Goal: Task Accomplishment & Management: Manage account settings

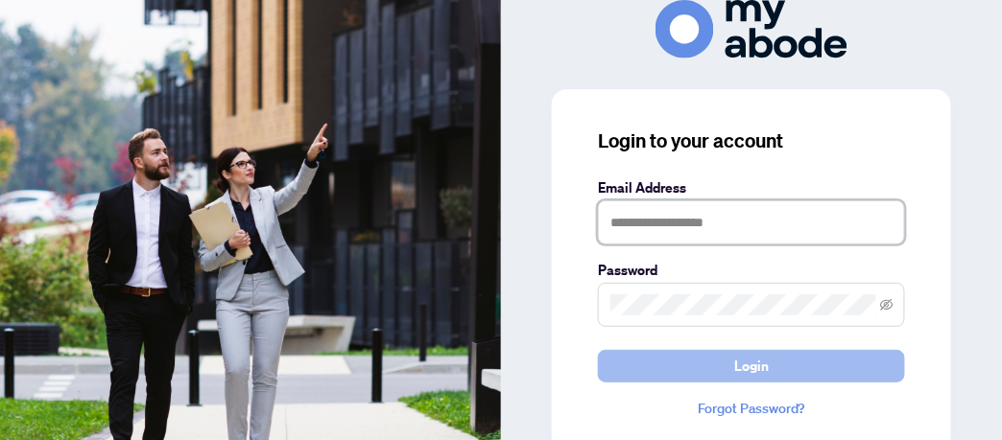
type input "**********"
click at [747, 366] on span "Login" at bounding box center [751, 366] width 35 height 31
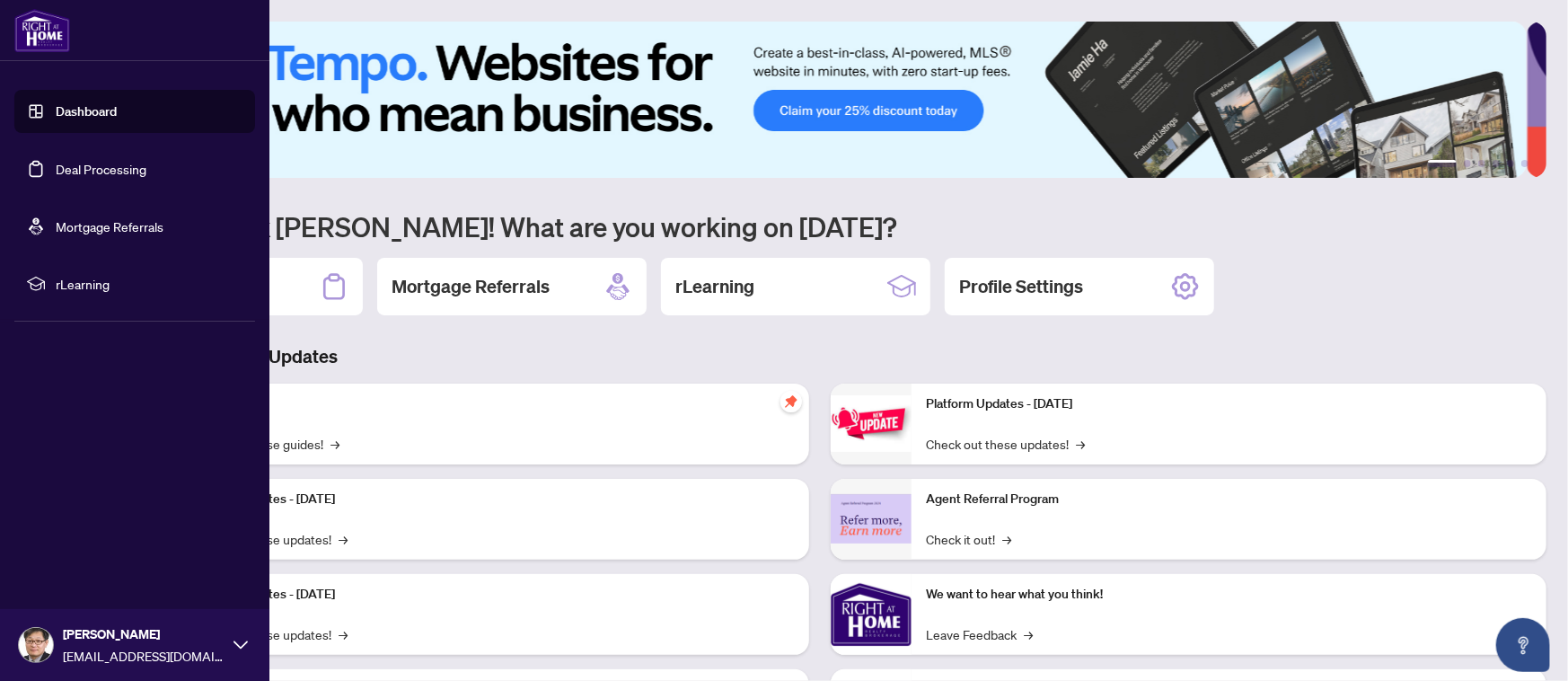
click at [92, 165] on link "Deal Processing" at bounding box center [100, 169] width 91 height 16
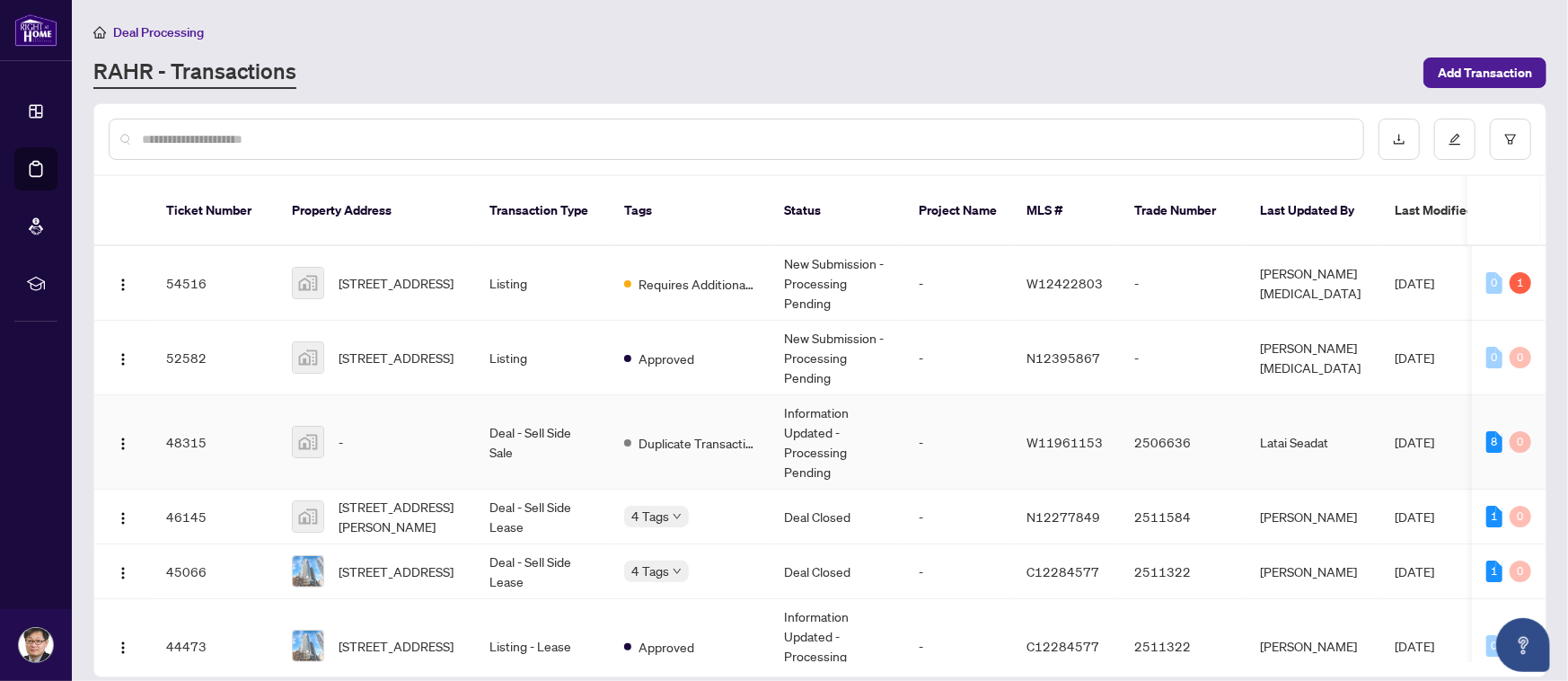
click at [1035, 434] on span "W11961153" at bounding box center [1065, 441] width 77 height 16
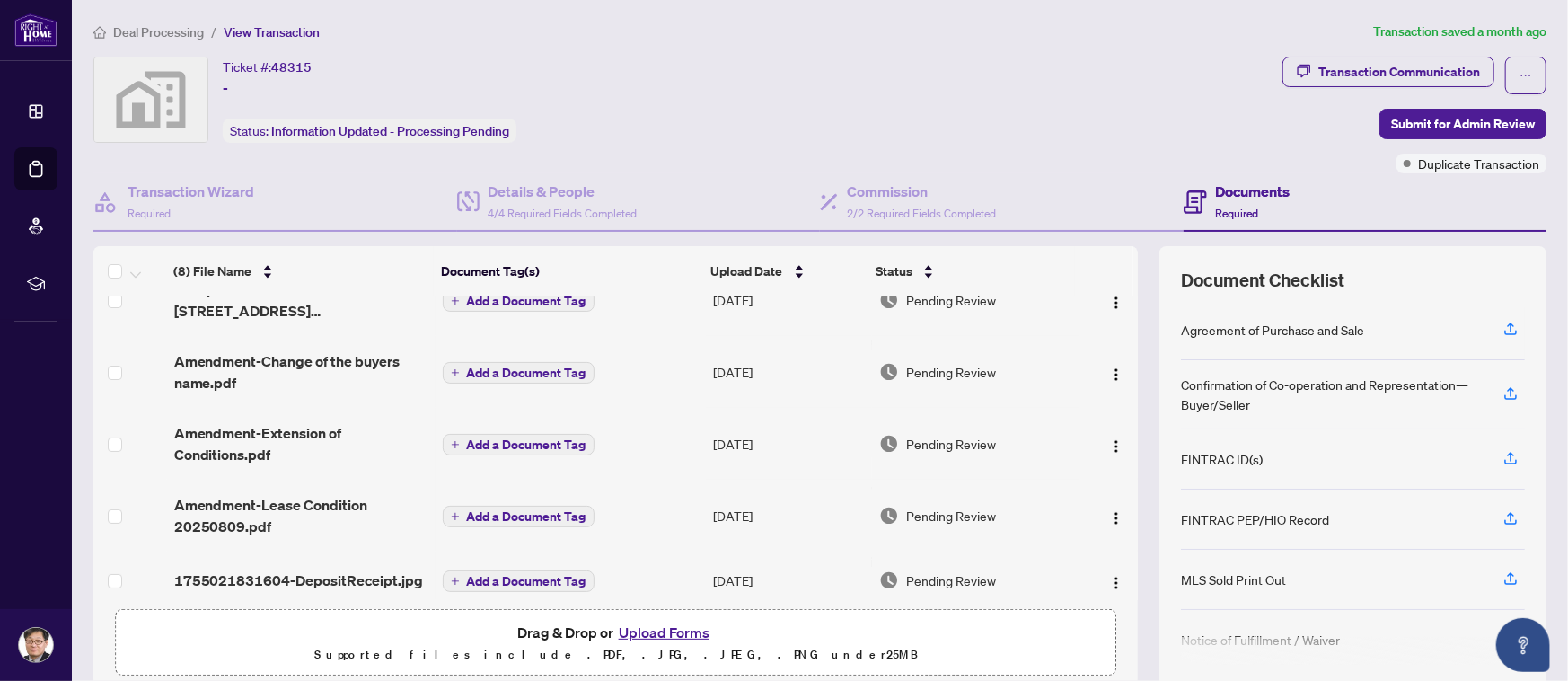
scroll to position [70, 0]
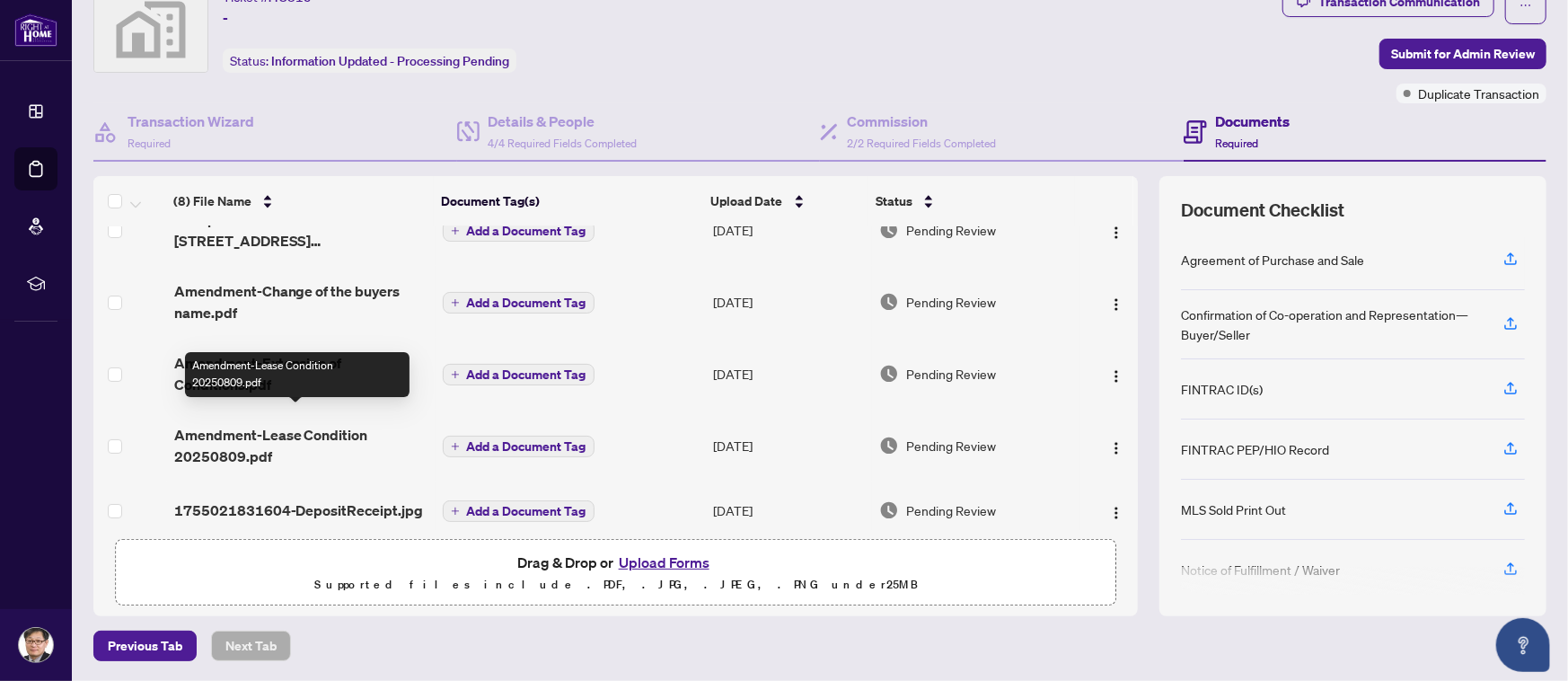
click at [281, 424] on span "Amendment-Lease Condition 20250809.pdf" at bounding box center [300, 446] width 254 height 43
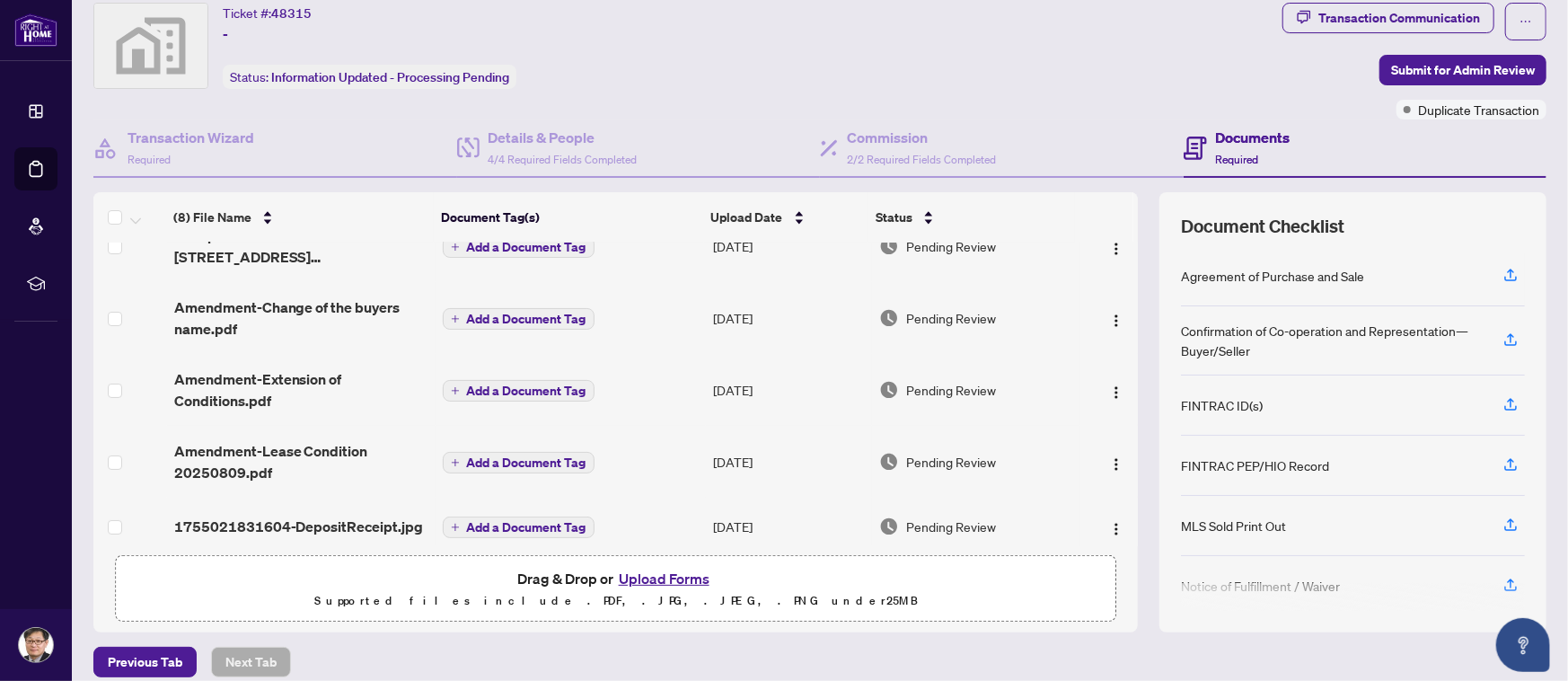
scroll to position [70, 0]
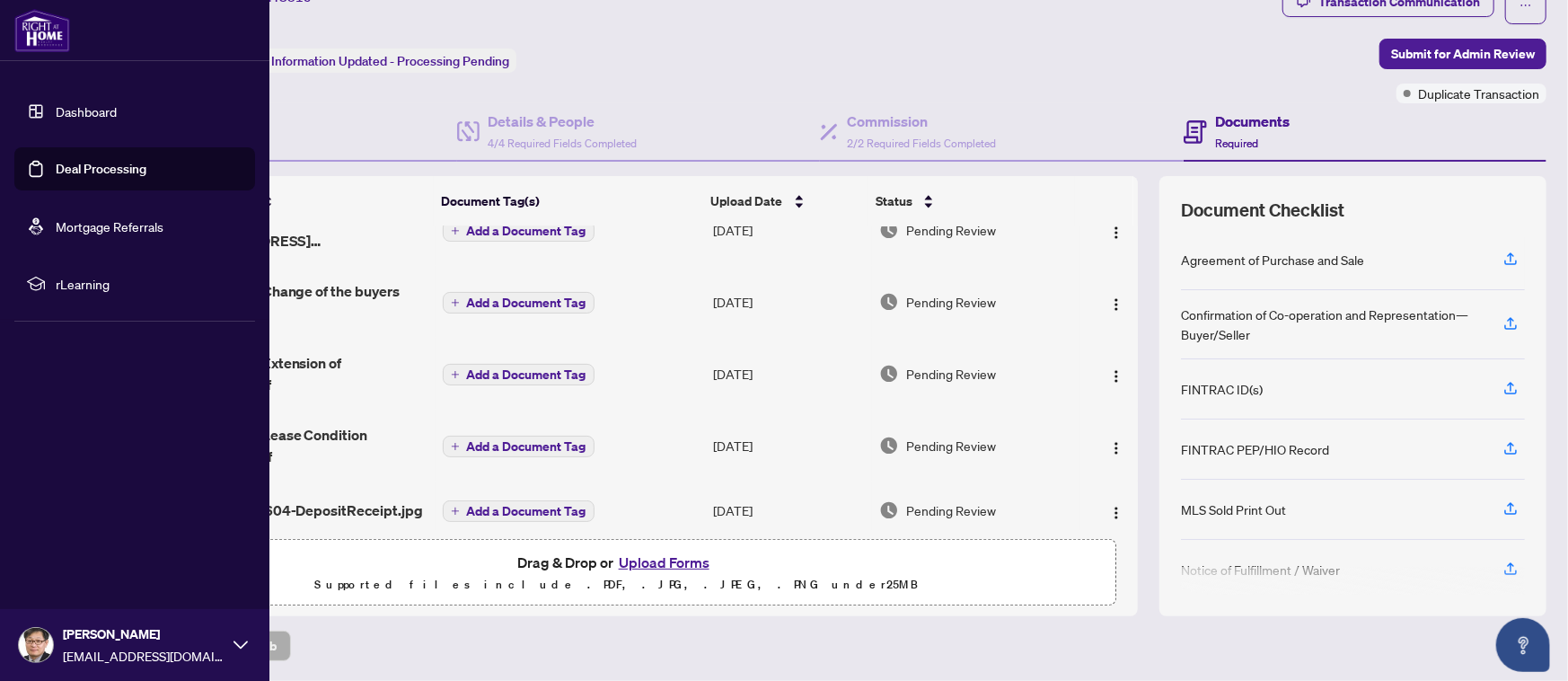
click at [88, 166] on link "Deal Processing" at bounding box center [100, 169] width 91 height 16
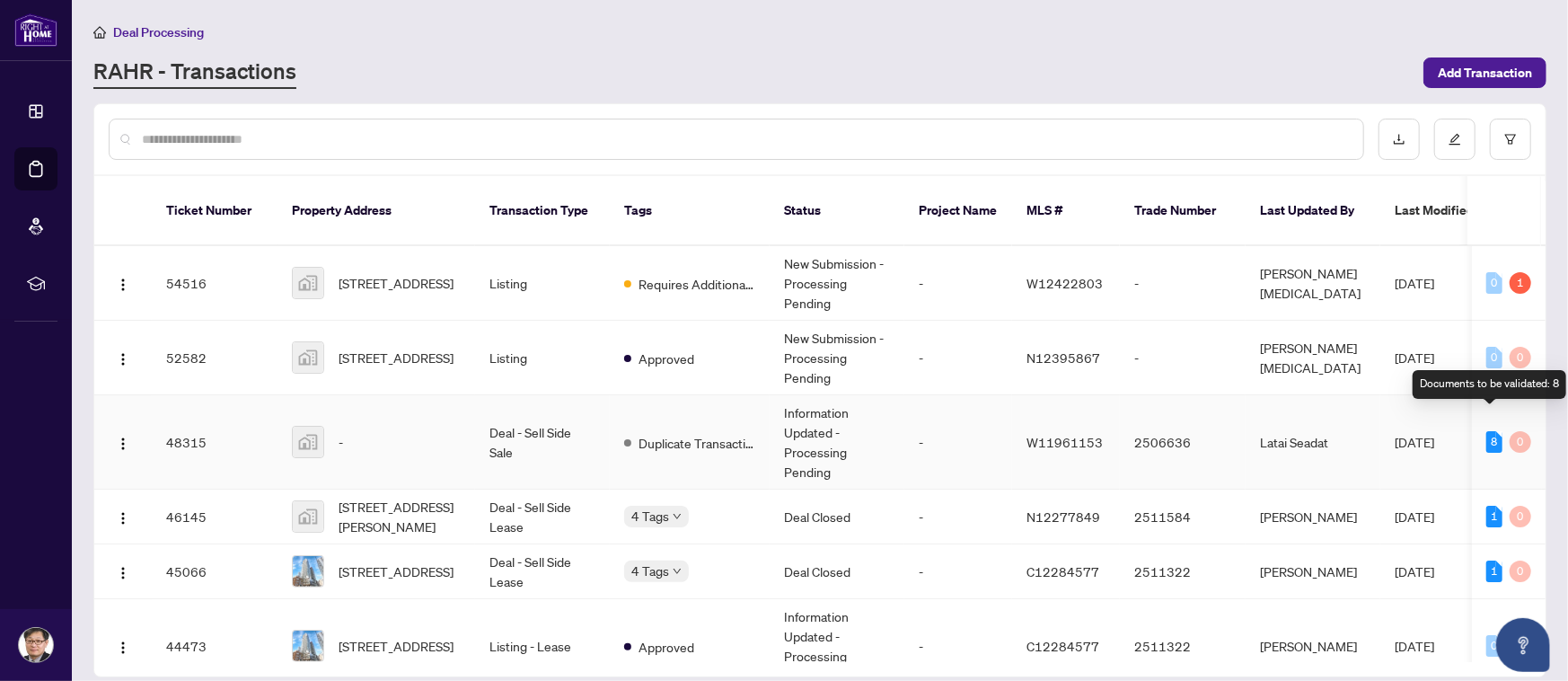
click at [1487, 431] on div "8" at bounding box center [1494, 441] width 16 height 22
click at [1489, 431] on div "8" at bounding box center [1494, 441] width 16 height 22
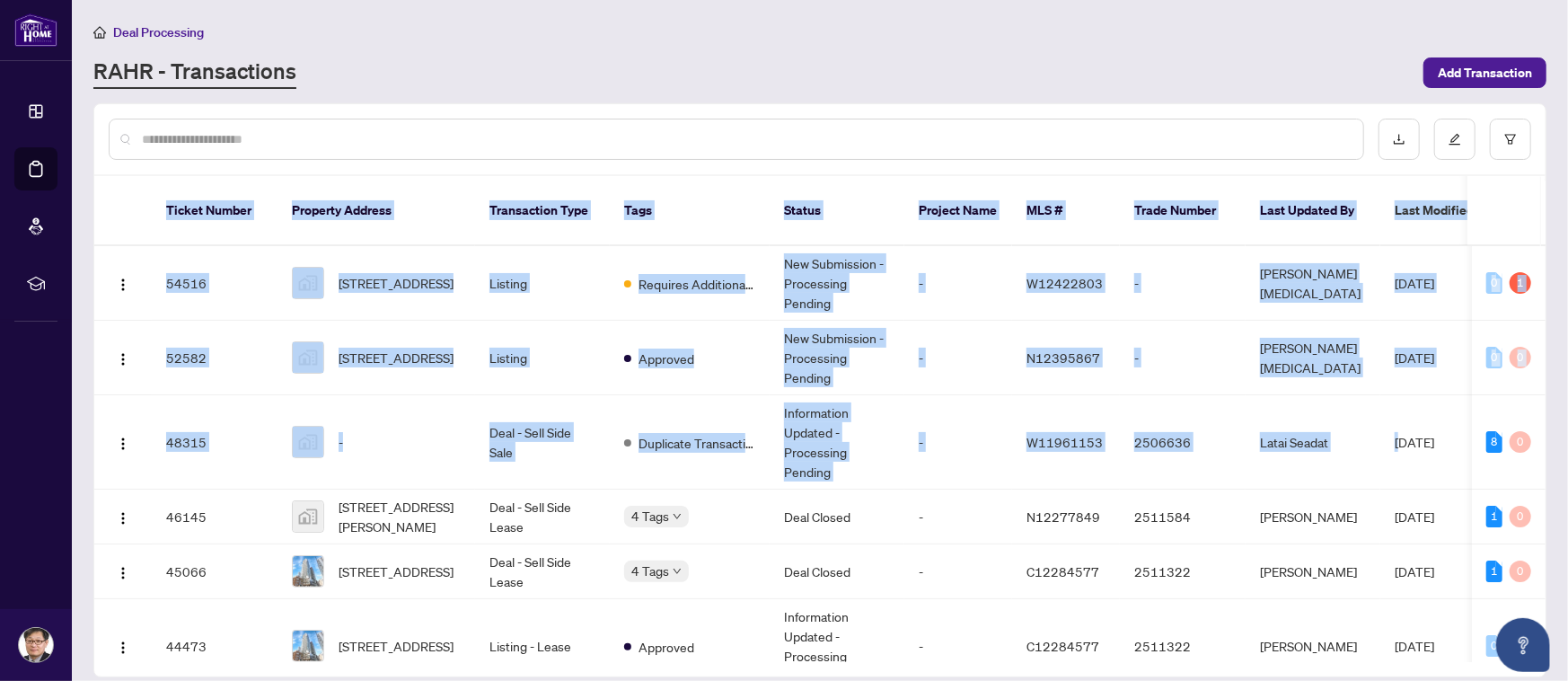
drag, startPoint x: 1401, startPoint y: 422, endPoint x: 667, endPoint y: 59, distance: 818.9
click at [667, 59] on main "Deal Processing [PERSON_NAME] - Transactions Add Transaction Ticket Number Prop…" at bounding box center [820, 340] width 1496 height 681
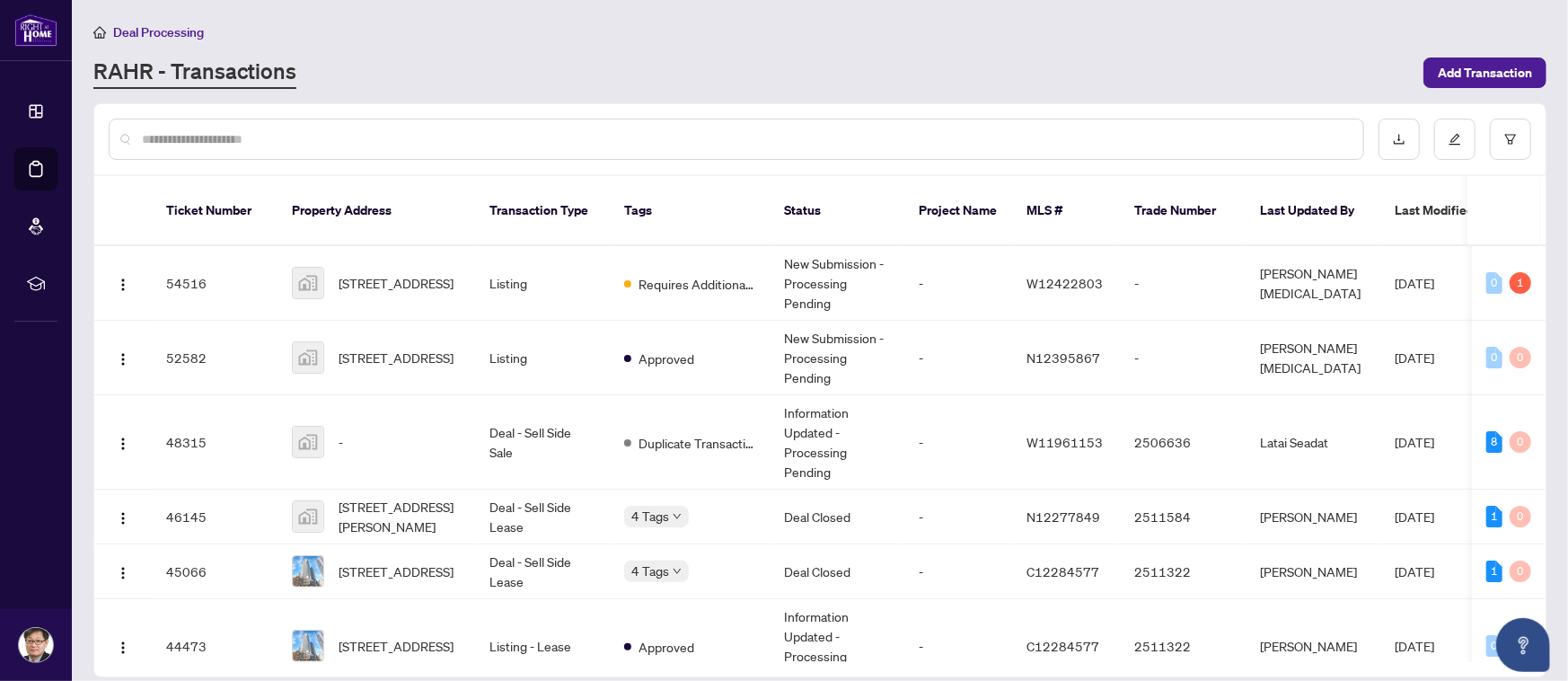
click at [628, 35] on div "Deal Processing" at bounding box center [820, 32] width 1453 height 21
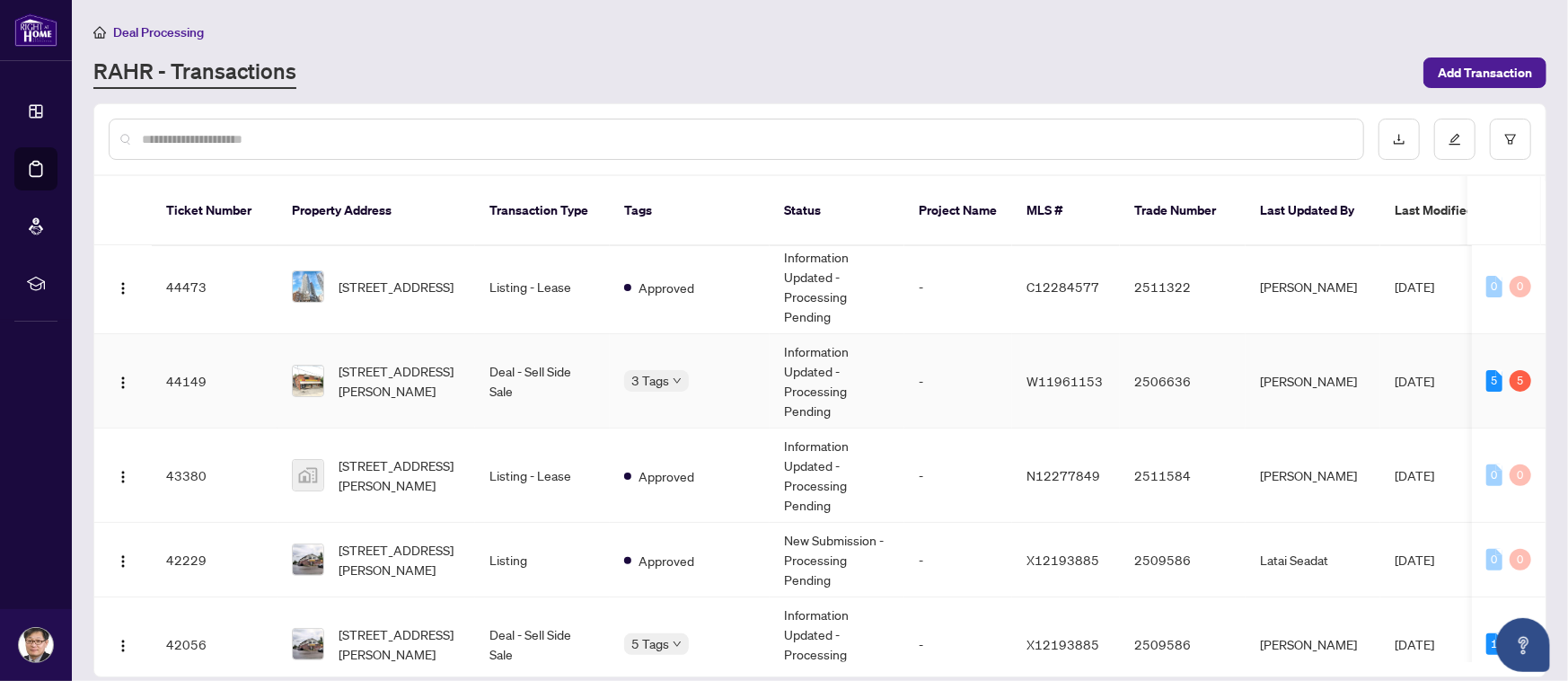
click at [1071, 373] on span "W11961153" at bounding box center [1065, 380] width 77 height 16
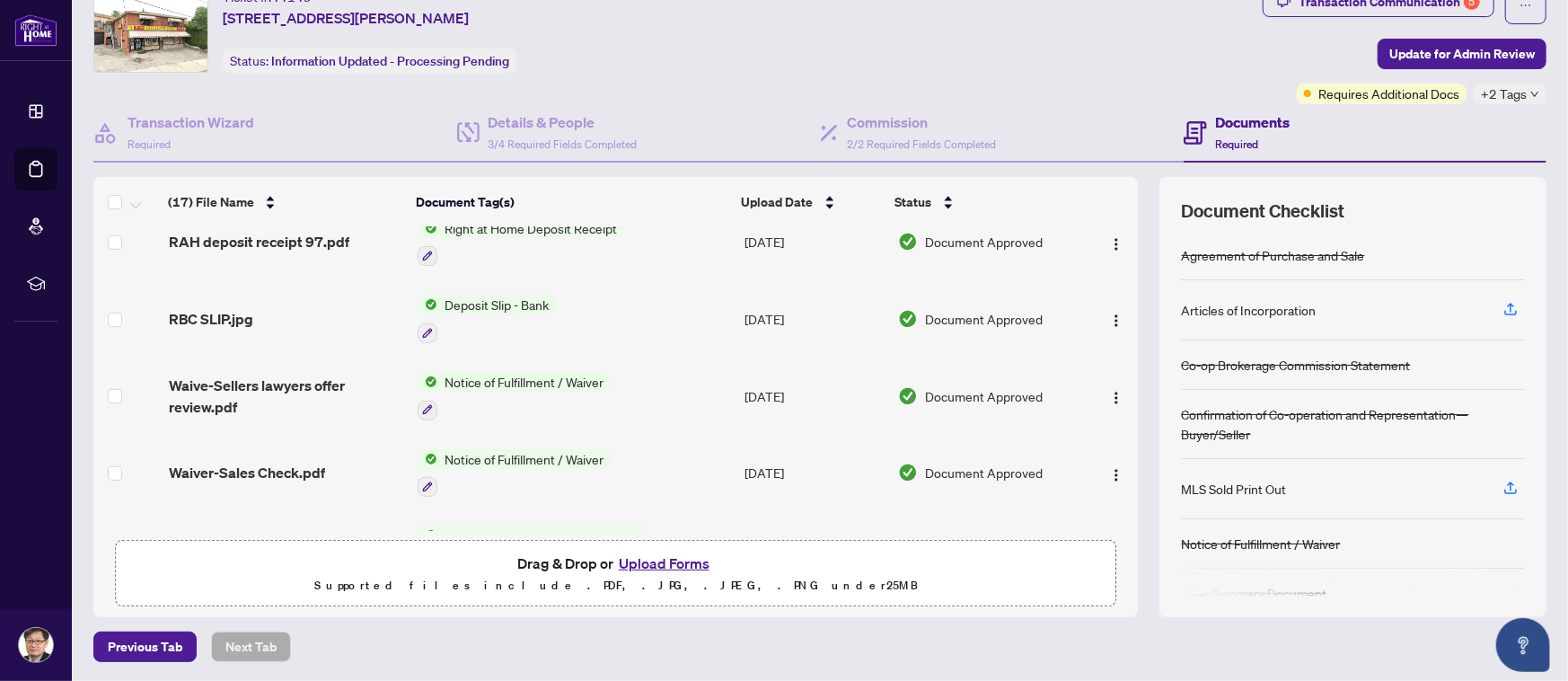
scroll to position [221, 0]
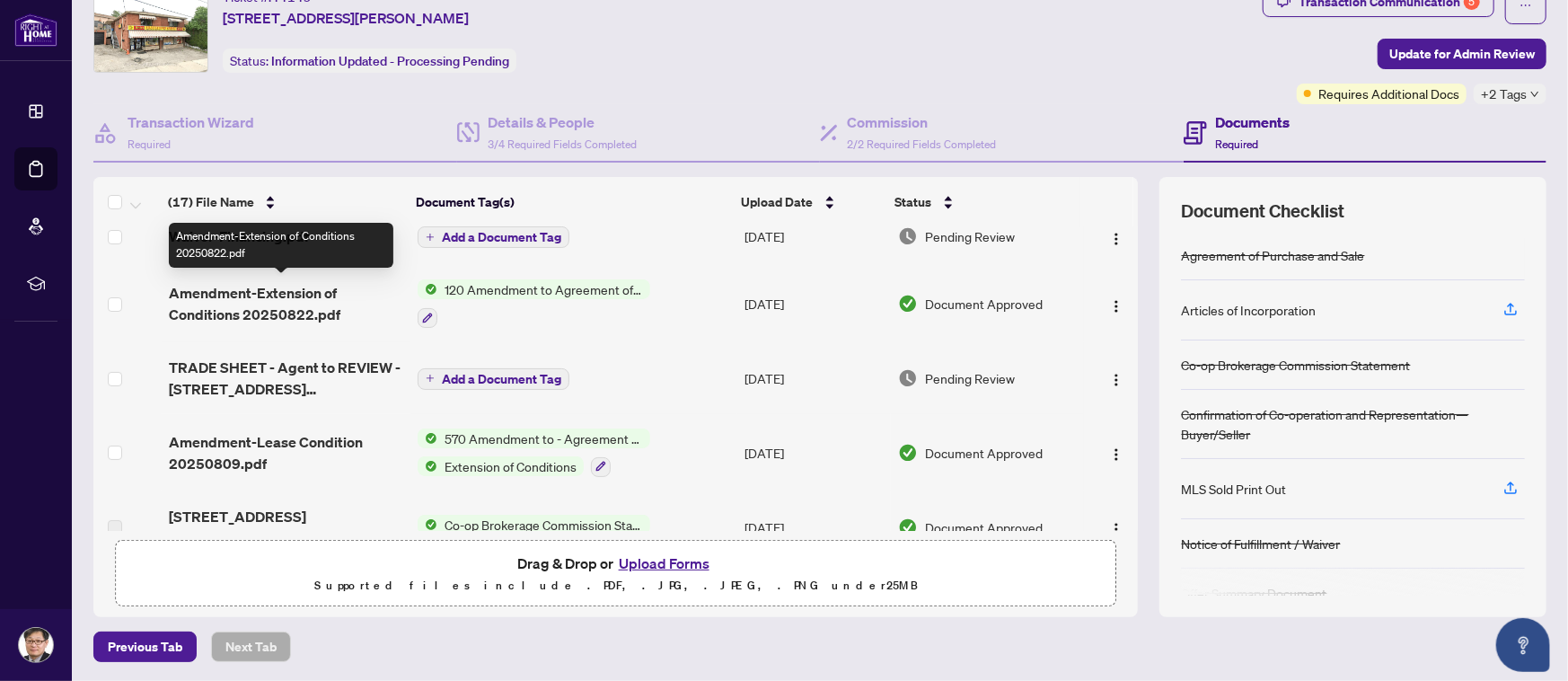
click at [230, 313] on span "Amendment-Extension of Conditions 20250822.pdf" at bounding box center [286, 303] width 235 height 43
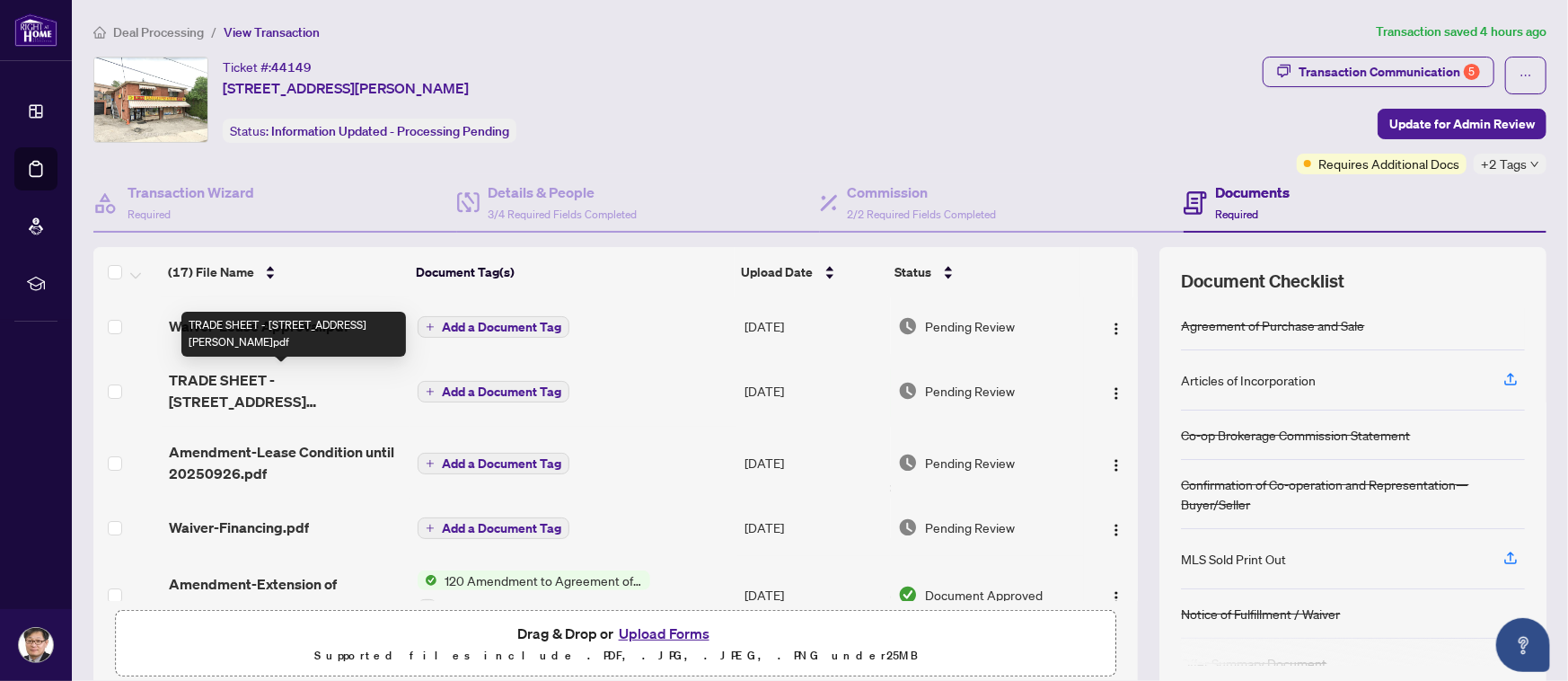
click at [327, 382] on span "TRADE SHEET - [STREET_ADDRESS][PERSON_NAME]pdf" at bounding box center [286, 391] width 235 height 43
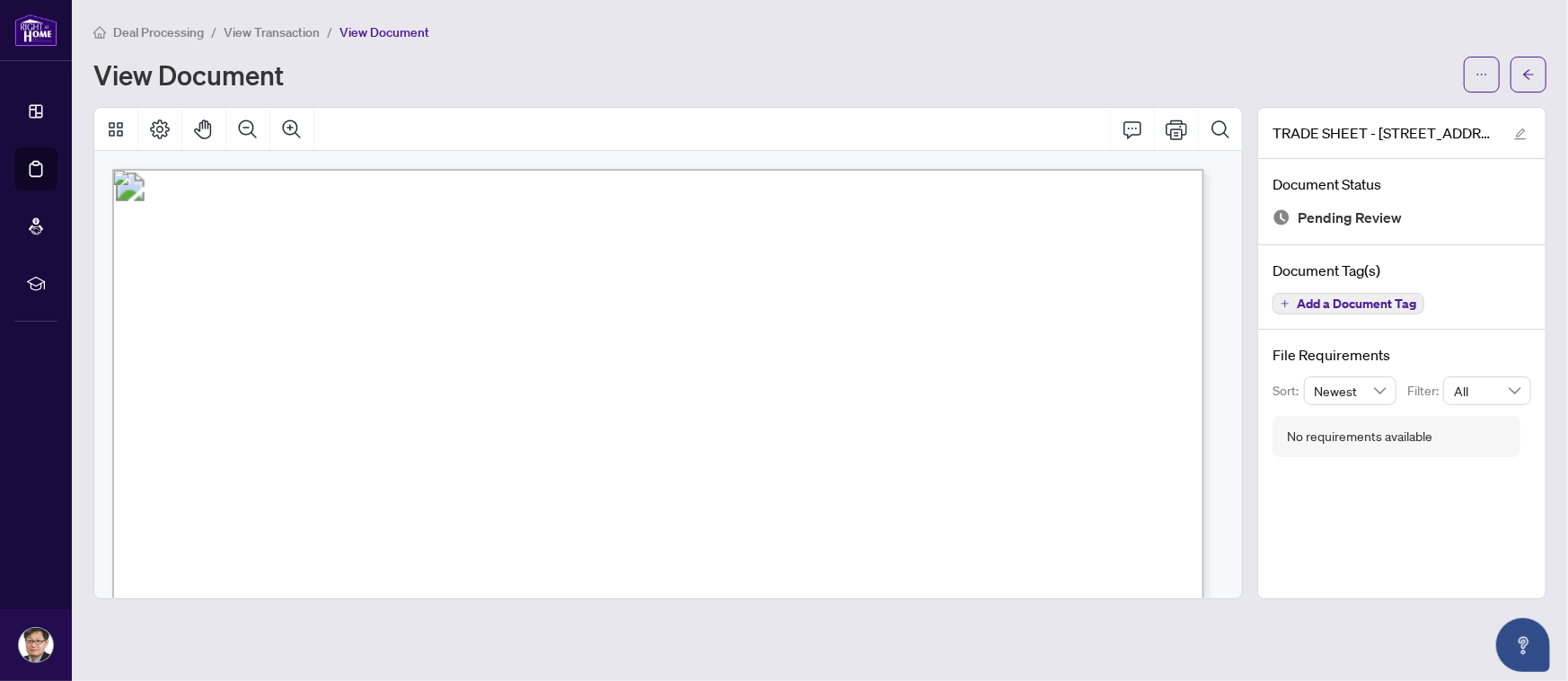
click at [243, 392] on span "Contacts:" at bounding box center [206, 402] width 75 height 20
click at [695, 47] on div "Deal Processing / View Transaction / View Document View Document" at bounding box center [820, 57] width 1453 height 71
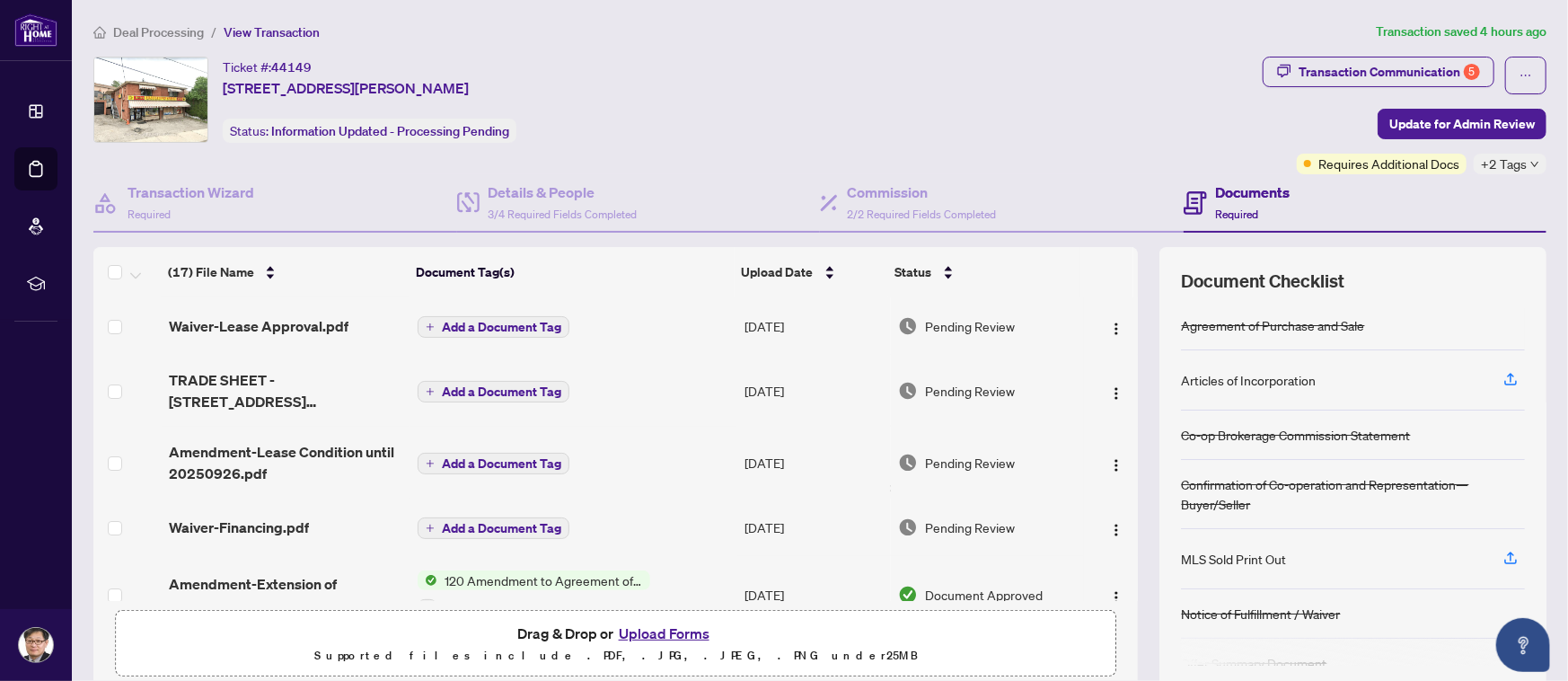
click at [846, 72] on div "Ticket #: 44149 [STREET_ADDRESS][PERSON_NAME] Status: Information Updated - Pro…" at bounding box center [674, 99] width 1162 height 86
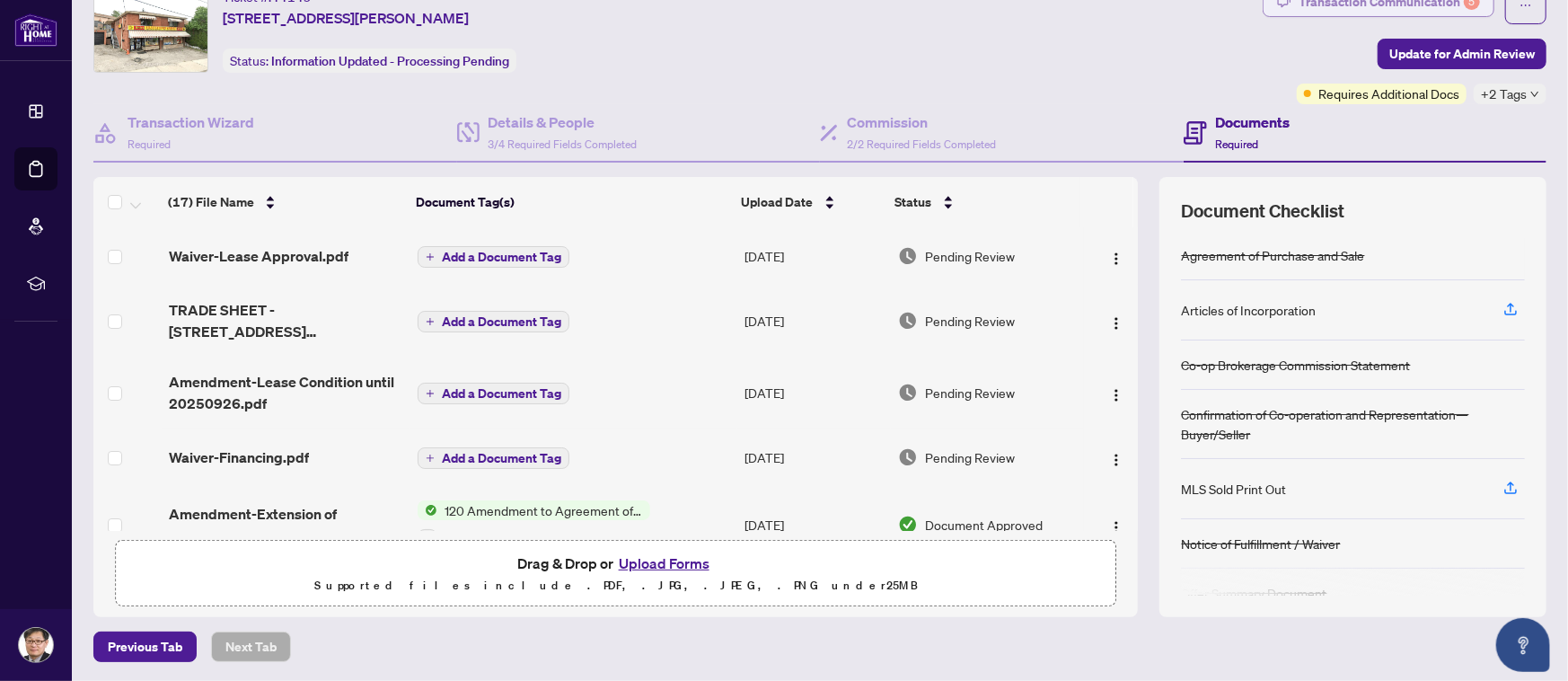
click at [1427, 3] on div "Transaction Communication 5" at bounding box center [1389, 2] width 182 height 29
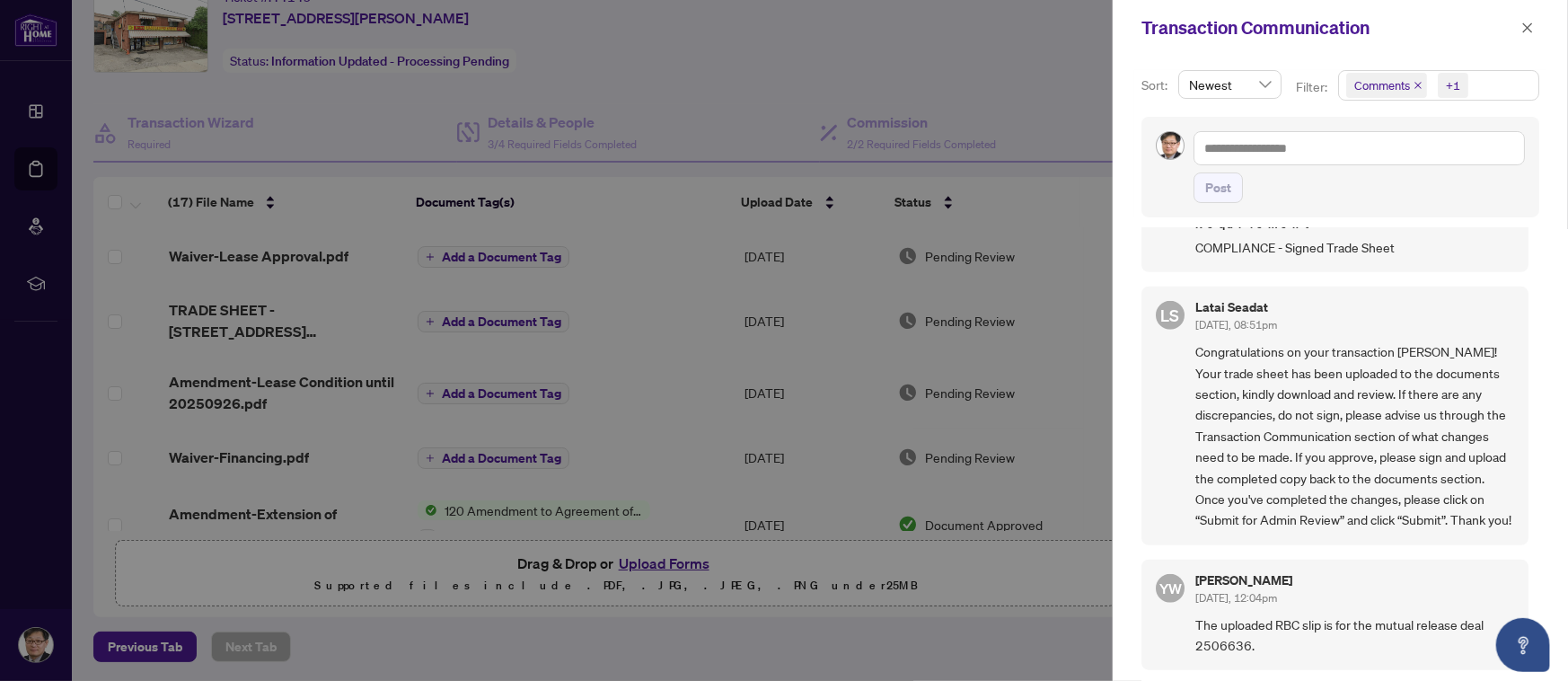
scroll to position [0, 0]
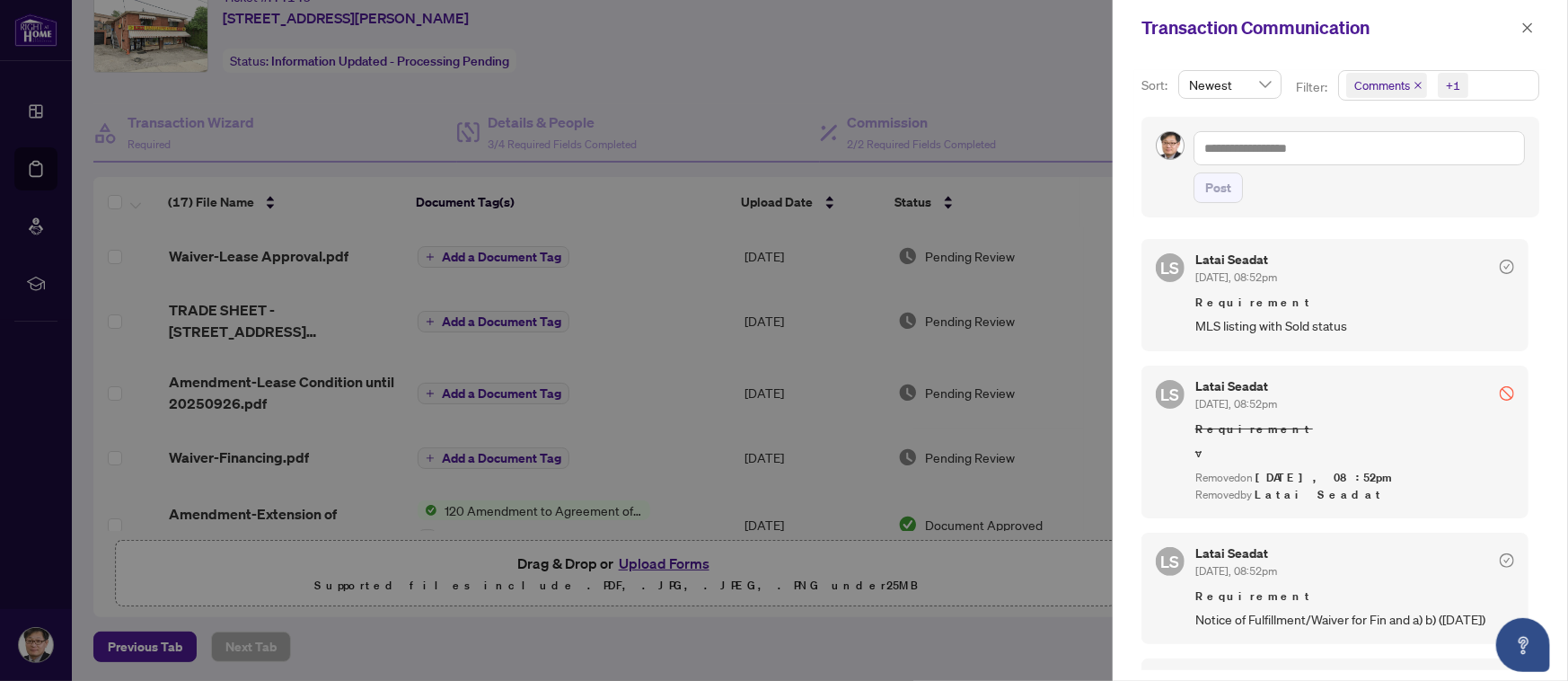
click at [762, 33] on div at bounding box center [784, 340] width 1568 height 681
click at [1532, 33] on icon "close" at bounding box center [1527, 27] width 12 height 12
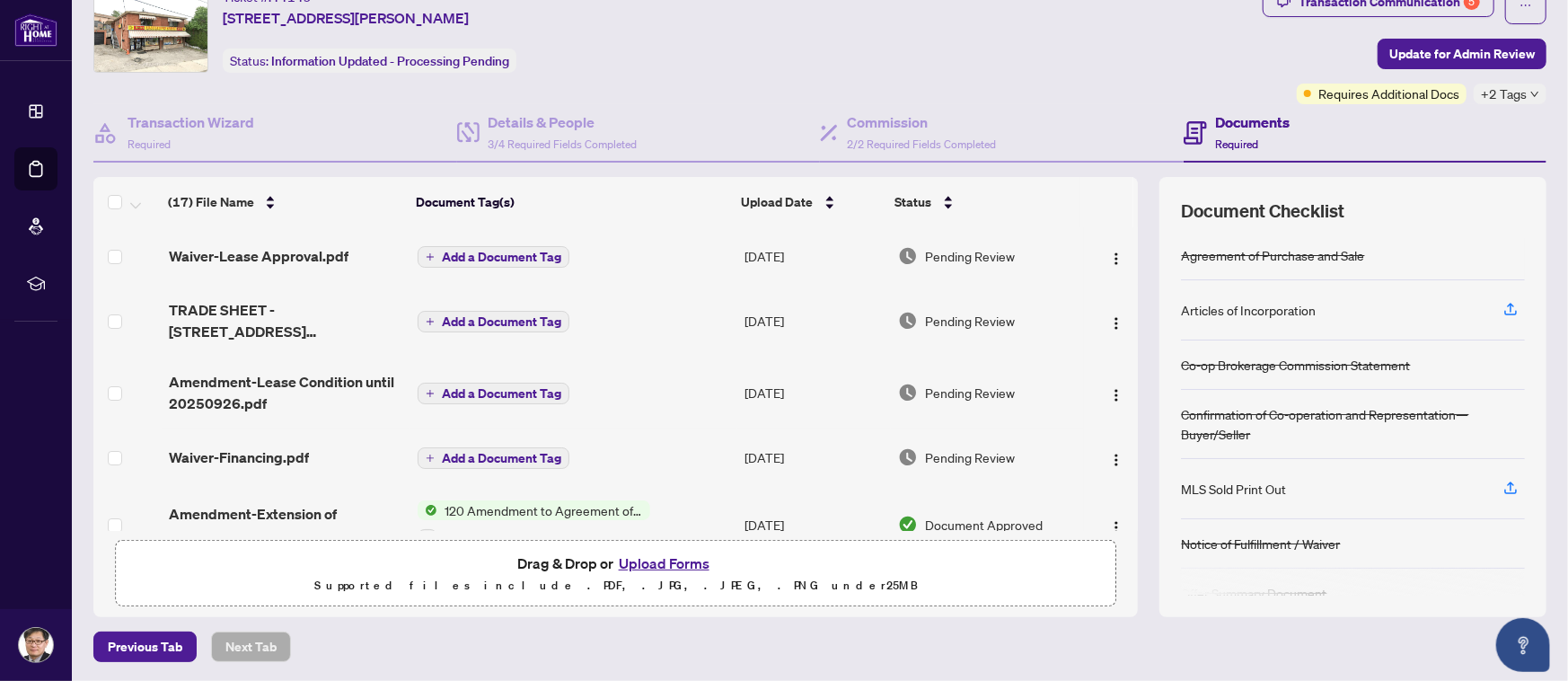
click at [839, 80] on div "Ticket #: 44149 [STREET_ADDRESS][PERSON_NAME] Status: Information Updated - Pro…" at bounding box center [674, 46] width 1169 height 118
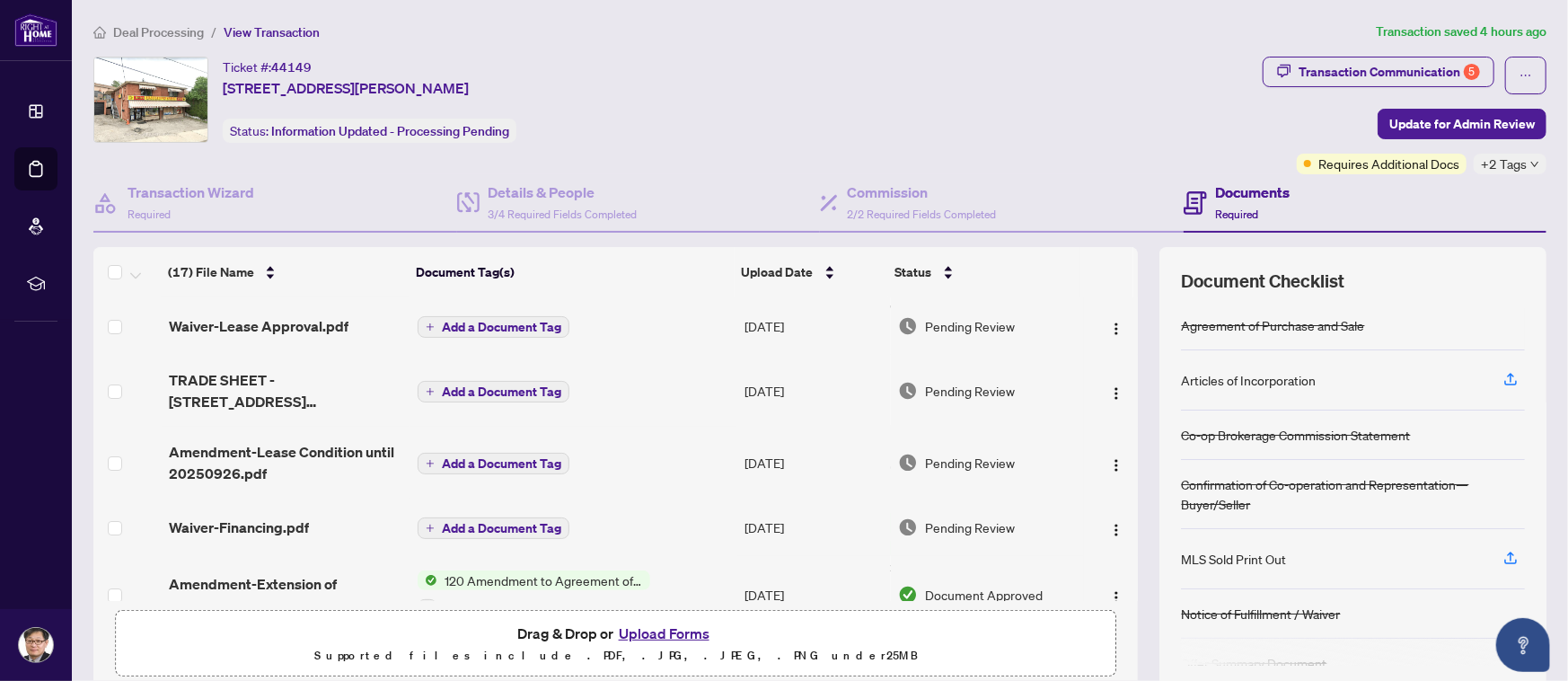
click at [659, 629] on button "Upload Forms" at bounding box center [664, 633] width 101 height 23
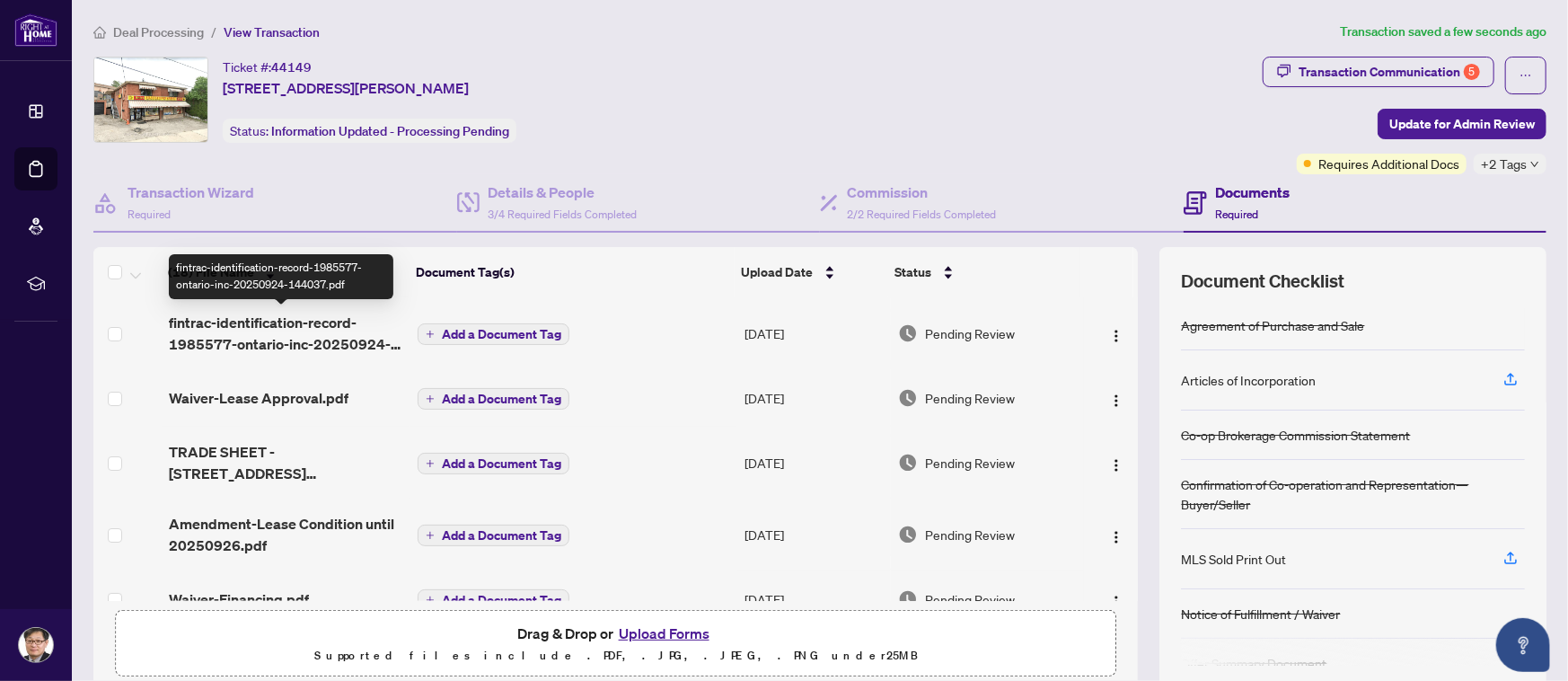
click at [300, 333] on span "fintrac-identification-record-1985577-ontario-inc-20250924-144037.pdf" at bounding box center [286, 333] width 235 height 43
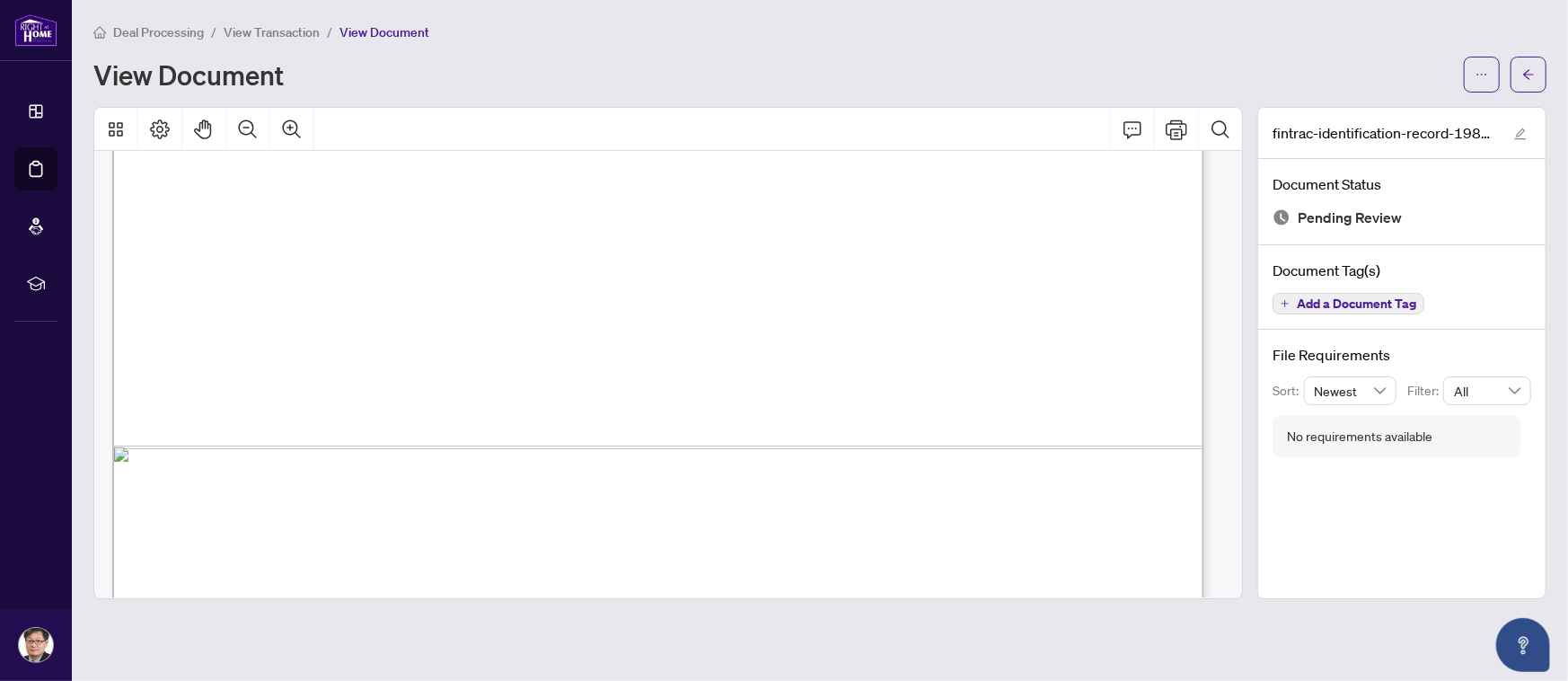
scroll to position [19845, 0]
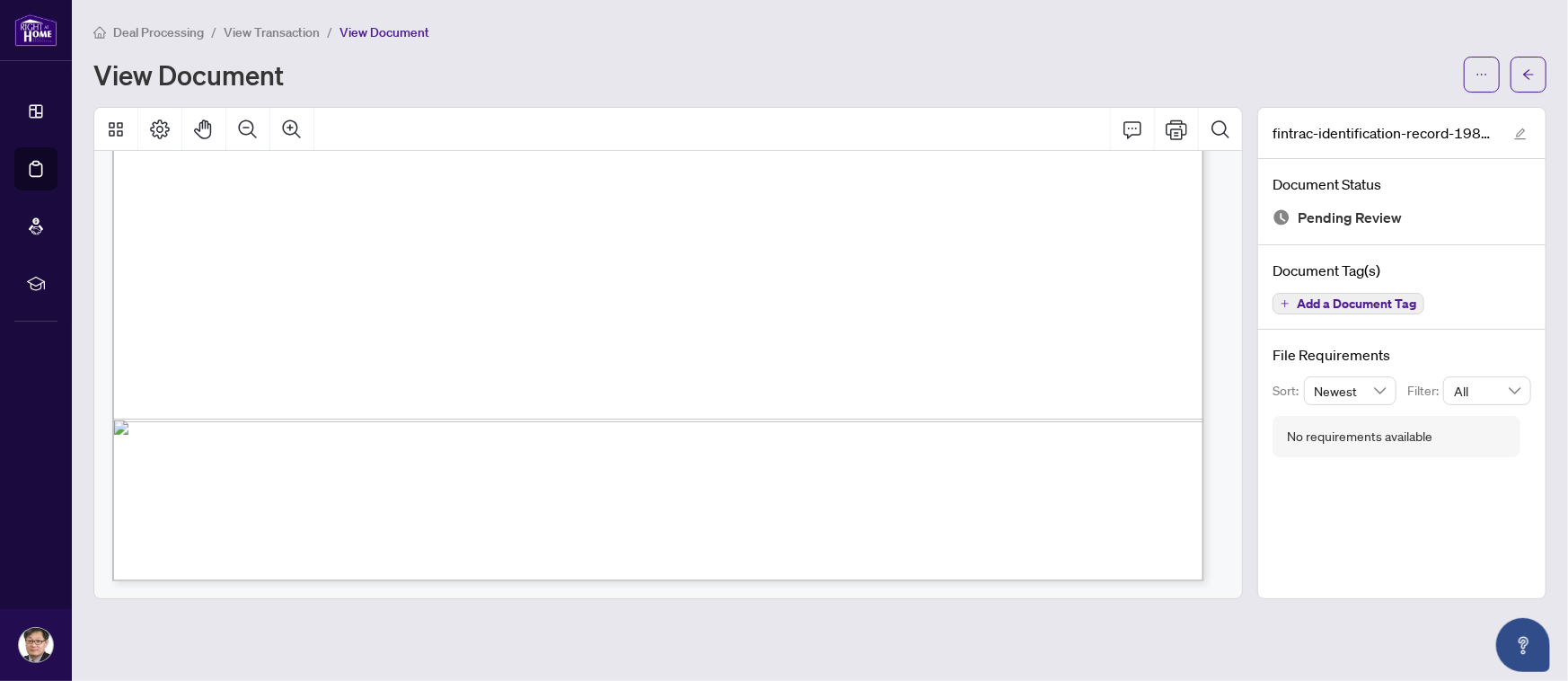
click at [426, 244] on div "Activity ================================================== - Auto-approved sub…" at bounding box center [1196, 572] width 2169 height 2808
click at [1285, 37] on div "Deal Processing / View Transaction / View Document" at bounding box center [820, 32] width 1453 height 21
drag, startPoint x: 76, startPoint y: 2, endPoint x: 735, endPoint y: 190, distance: 685.3
click at [735, 190] on div "Activity ================================================== - Auto-approved sub…" at bounding box center [1196, 572] width 2169 height 2808
click at [1367, 66] on div "View Document" at bounding box center [773, 74] width 1359 height 29
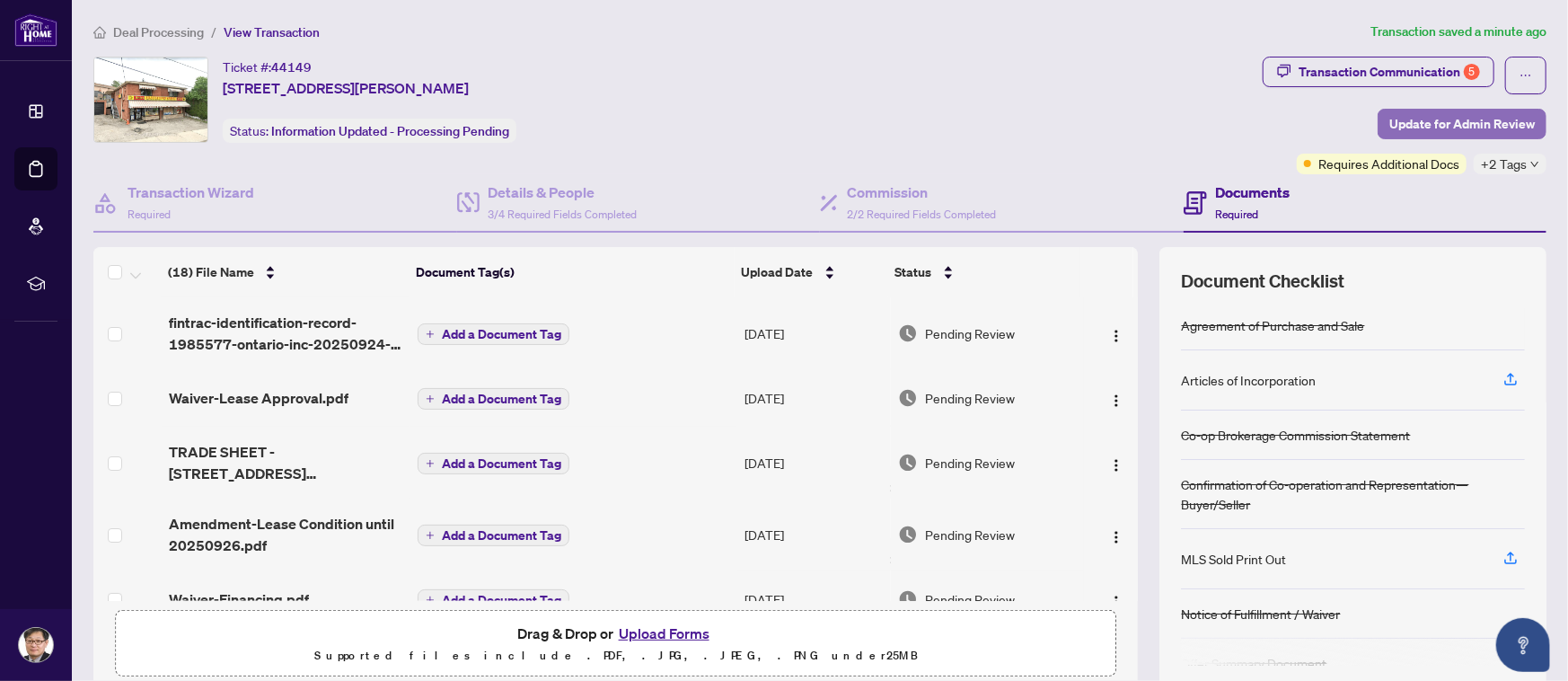
click at [1432, 124] on span "Update for Admin Review" at bounding box center [1461, 124] width 145 height 29
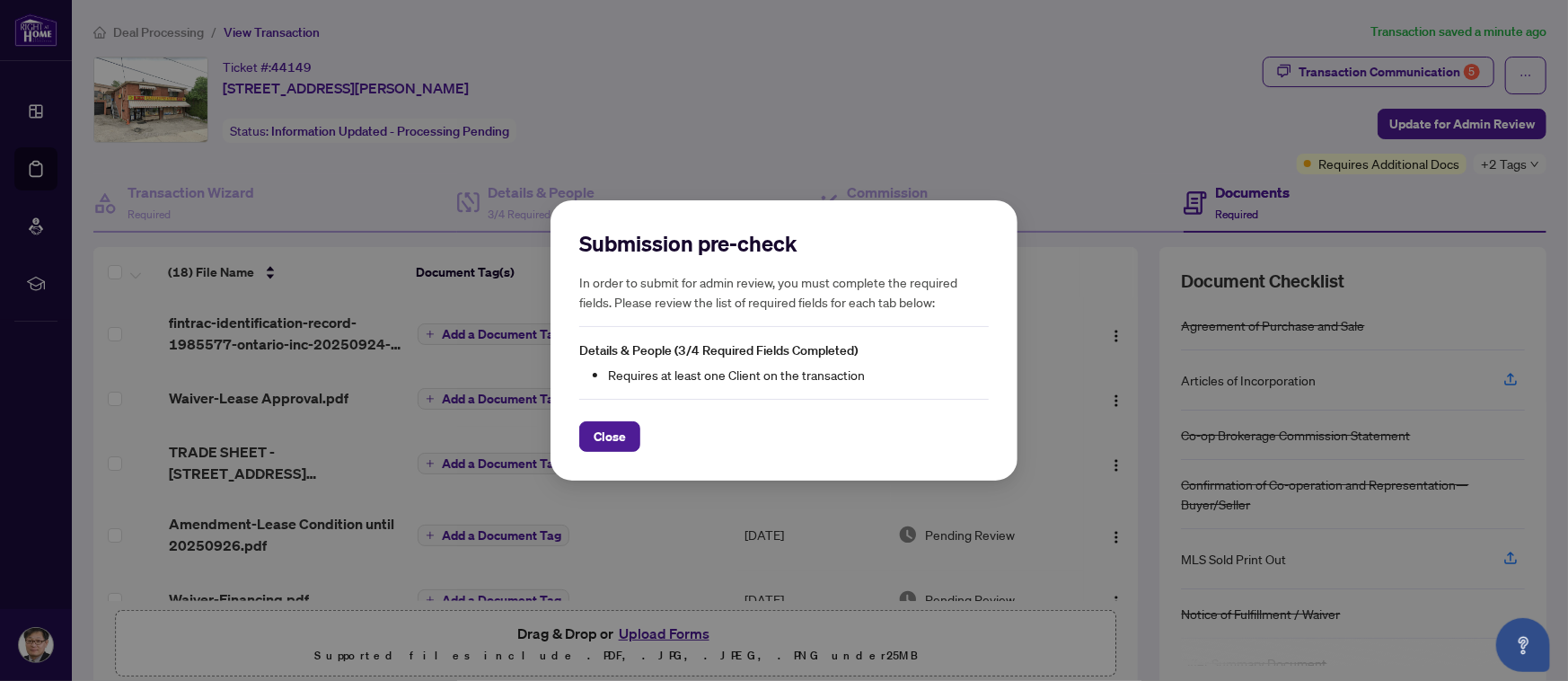
click at [1338, 155] on div "Submission pre-check In order to submit for admin review, you must complete the…" at bounding box center [784, 340] width 1568 height 681
click at [1509, 165] on div "Submission pre-check In order to submit for admin review, you must complete the…" at bounding box center [784, 340] width 1568 height 681
click at [610, 435] on span "Close" at bounding box center [609, 437] width 33 height 29
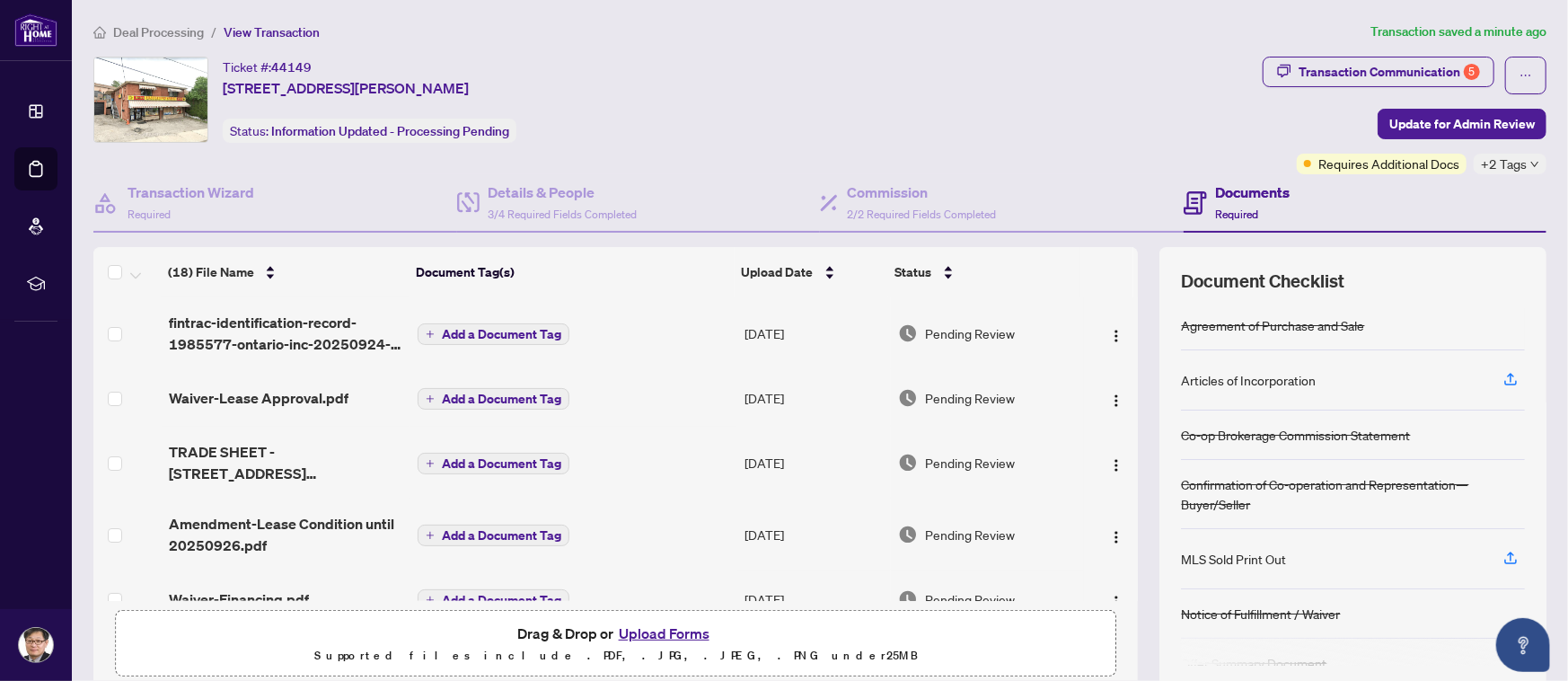
click at [1070, 87] on div "Ticket #: 44149 [STREET_ADDRESS][PERSON_NAME] Status: Information Updated - Pro…" at bounding box center [674, 99] width 1162 height 86
click at [1419, 120] on span "Update for Admin Review" at bounding box center [1461, 124] width 145 height 29
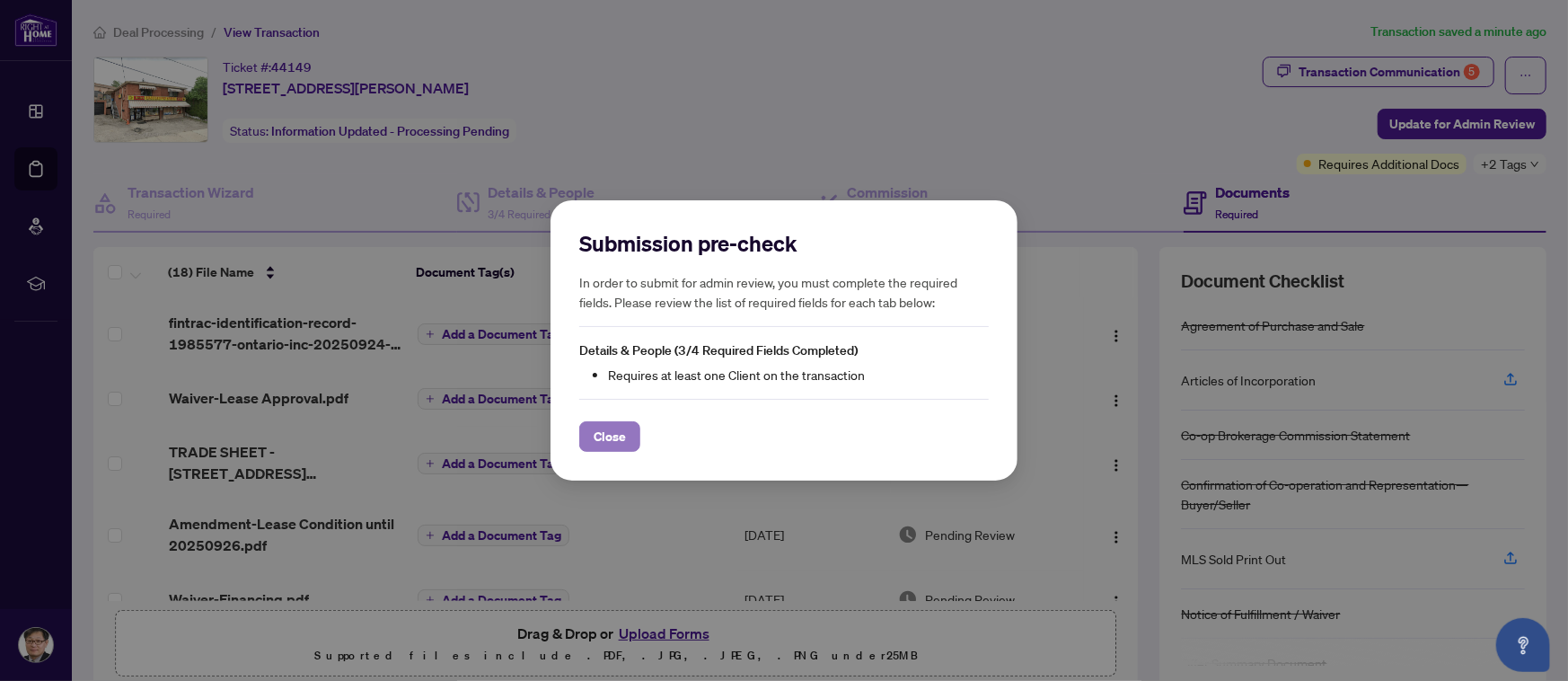
click at [594, 432] on span "Close" at bounding box center [609, 437] width 33 height 29
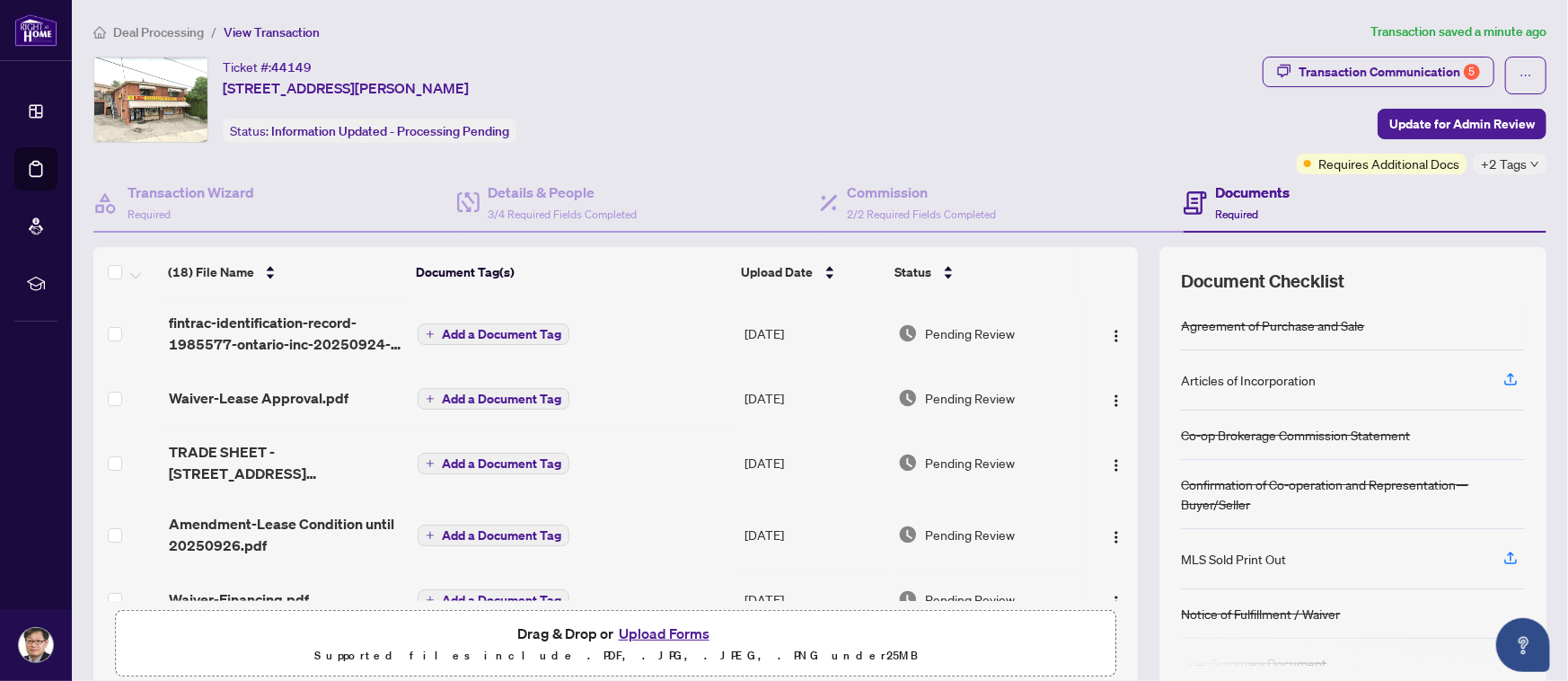
click at [944, 126] on div "Ticket #: 44149 [STREET_ADDRESS][PERSON_NAME] Status: Information Updated - Pro…" at bounding box center [674, 99] width 1162 height 86
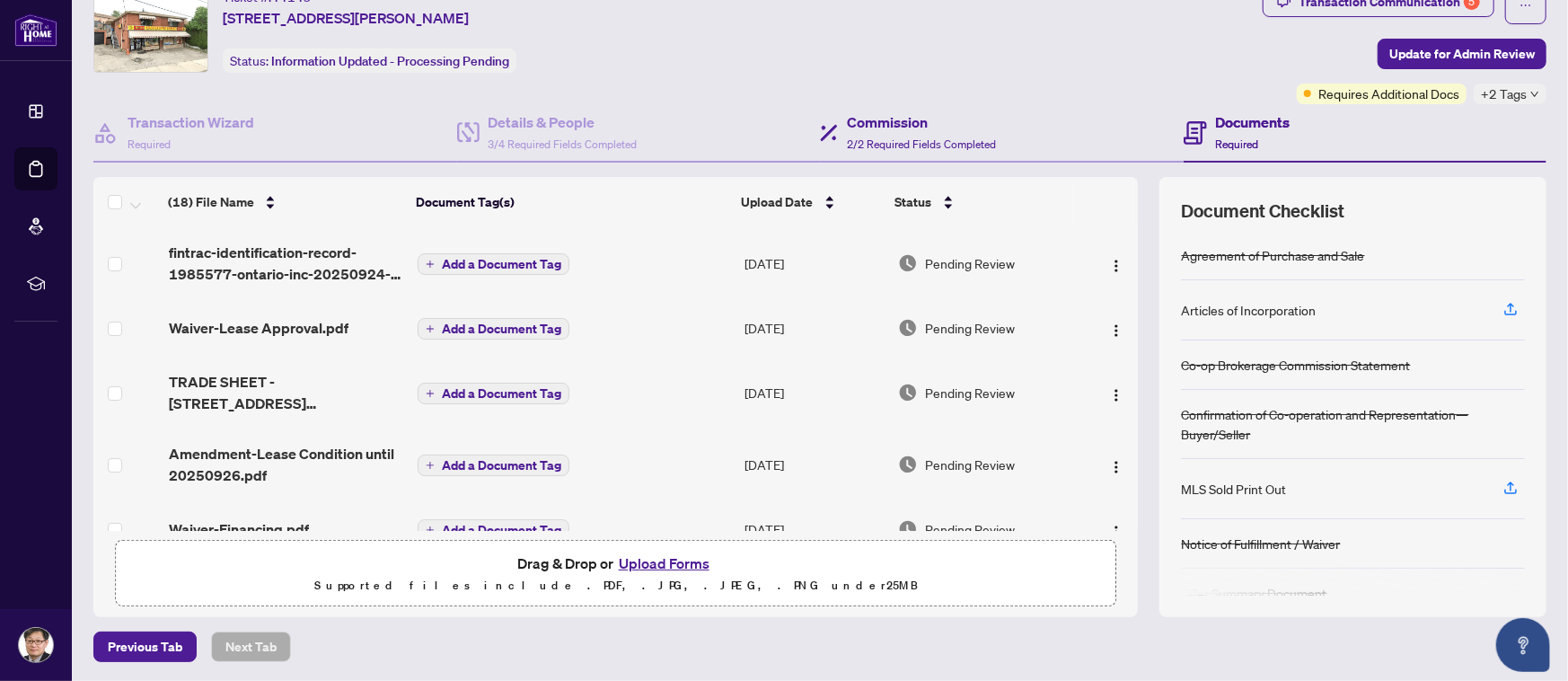
click at [1029, 131] on div "Commission 2/2 Required Fields Completed" at bounding box center [1002, 133] width 364 height 58
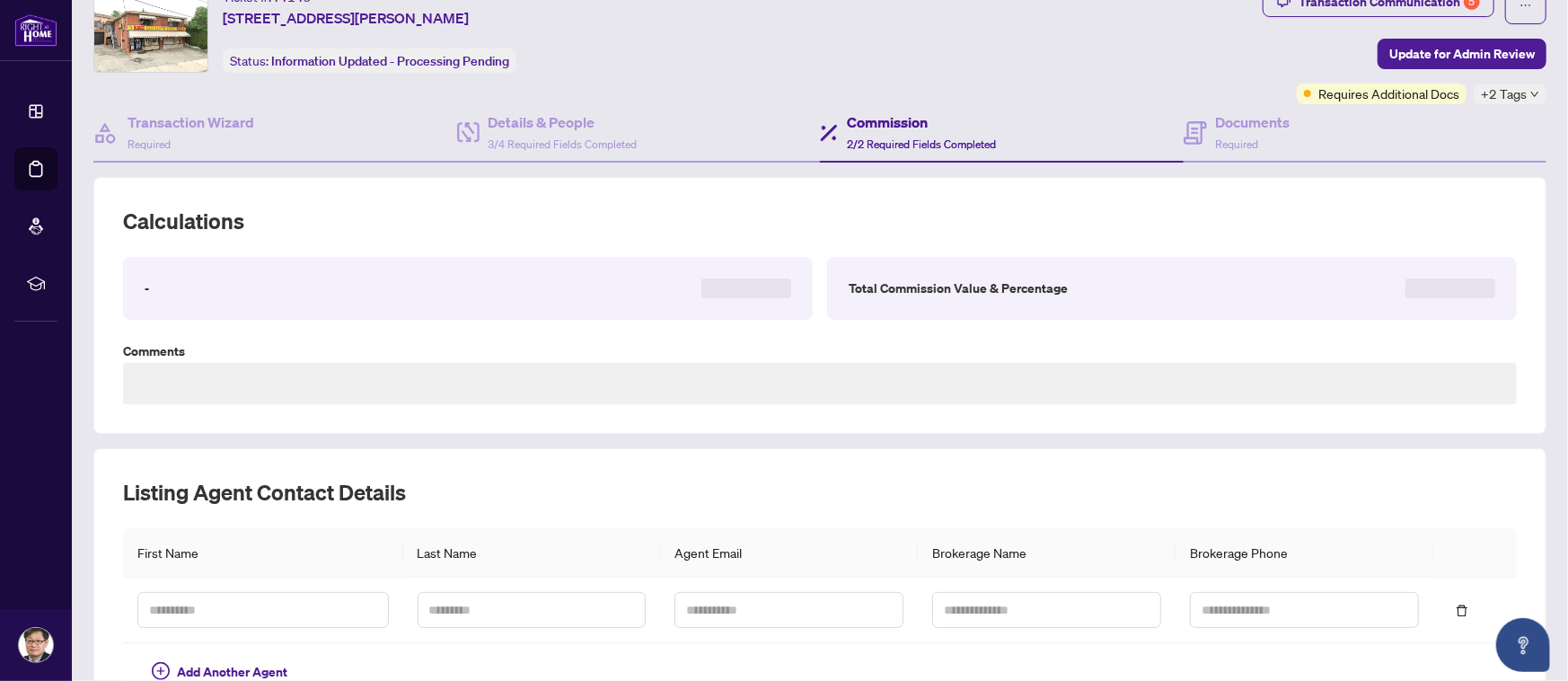
scroll to position [184, 0]
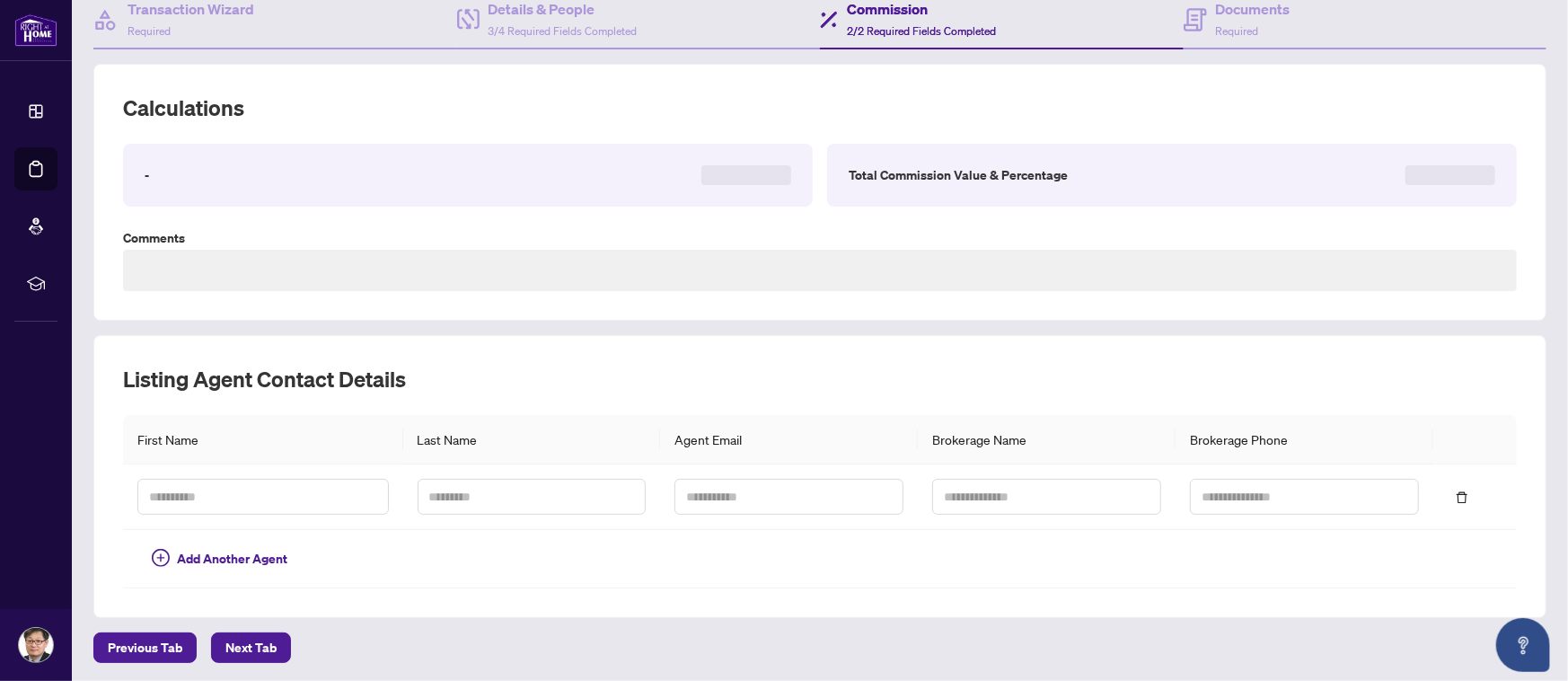
type textarea "**********"
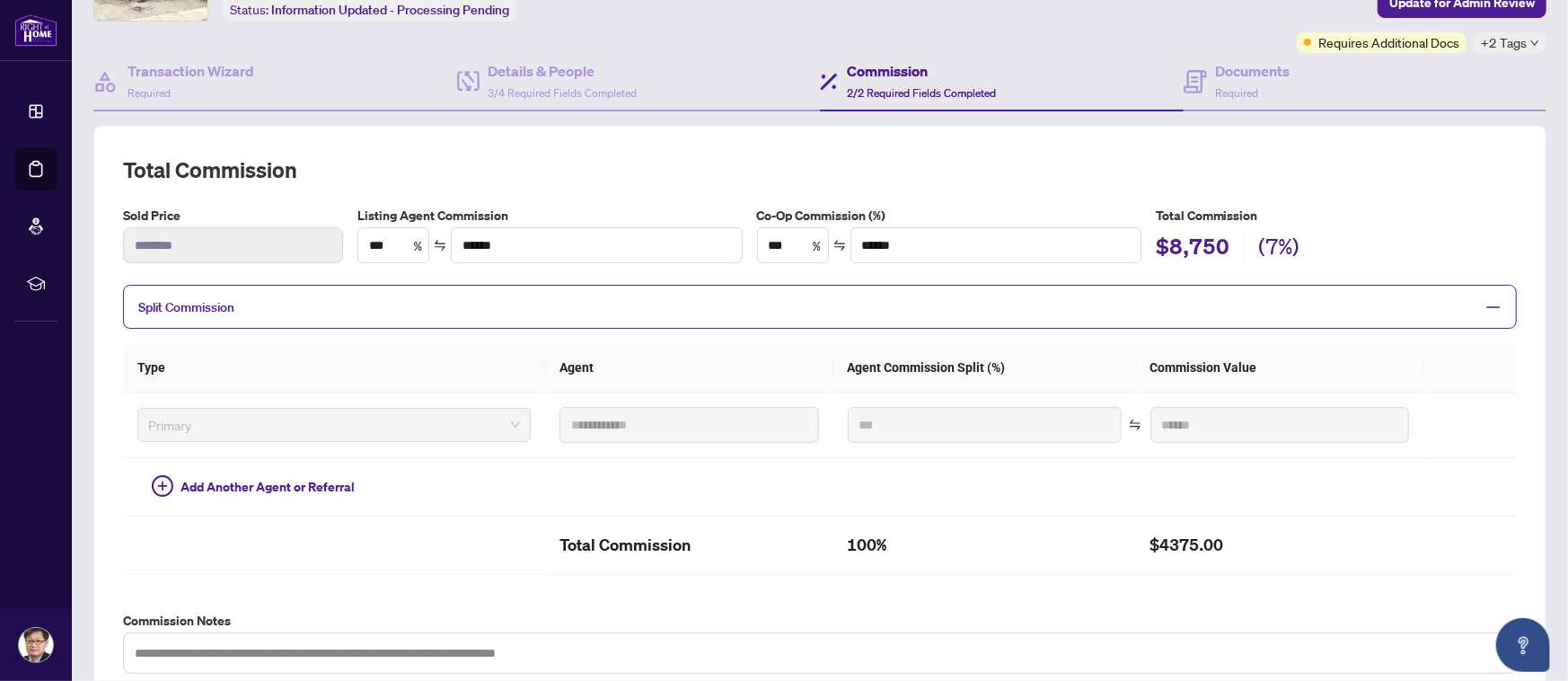
scroll to position [0, 0]
